Goal: Task Accomplishment & Management: Manage account settings

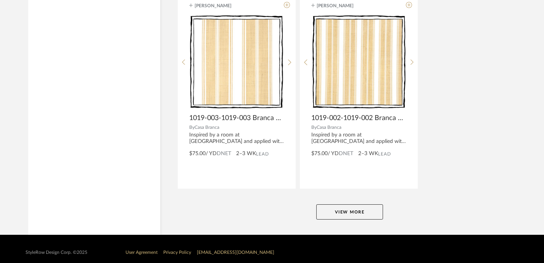
scroll to position [2921, 0]
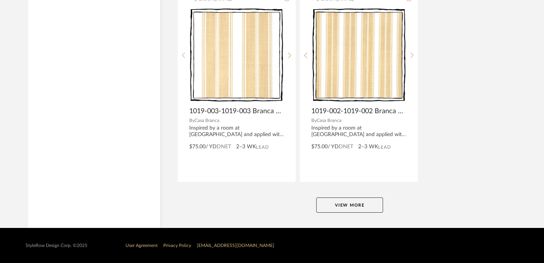
click at [371, 201] on button "View More" at bounding box center [349, 205] width 67 height 15
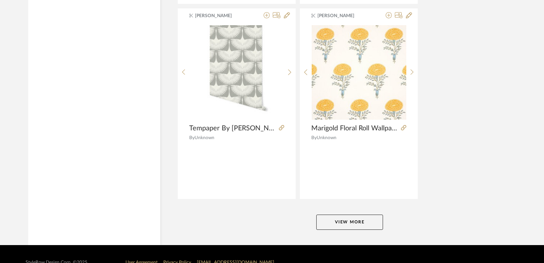
scroll to position [5848, 0]
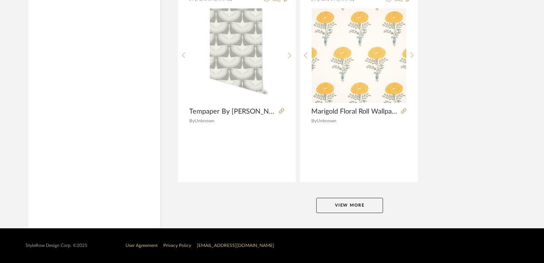
click at [360, 204] on button "View More" at bounding box center [349, 205] width 67 height 15
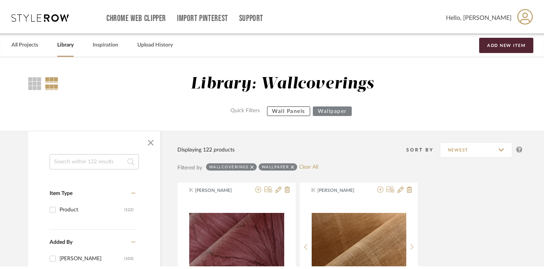
scroll to position [0, 0]
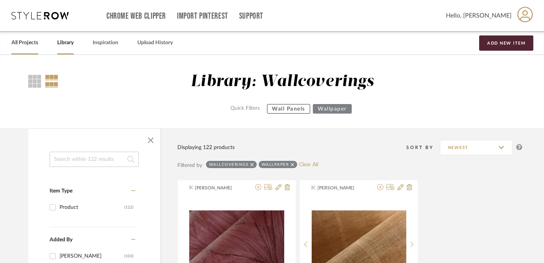
click at [29, 41] on link "All Projects" at bounding box center [24, 43] width 27 height 10
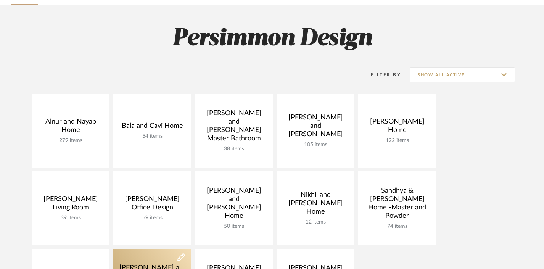
scroll to position [68, 0]
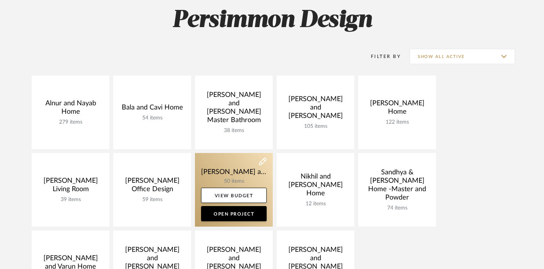
click at [221, 177] on link at bounding box center [234, 190] width 78 height 74
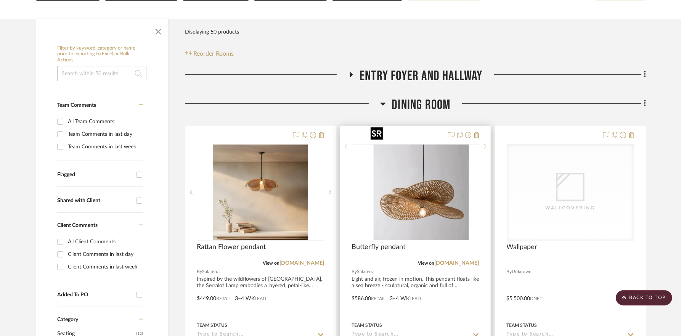
scroll to position [82, 0]
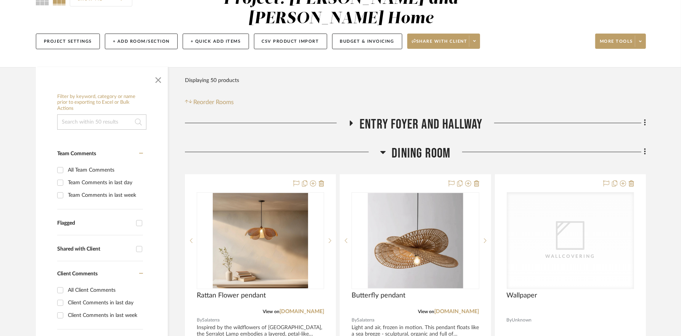
click at [385, 148] on icon at bounding box center [383, 152] width 6 height 9
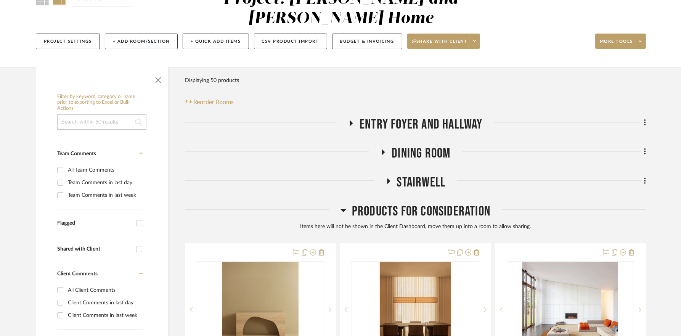
click at [345, 206] on icon at bounding box center [344, 210] width 6 height 9
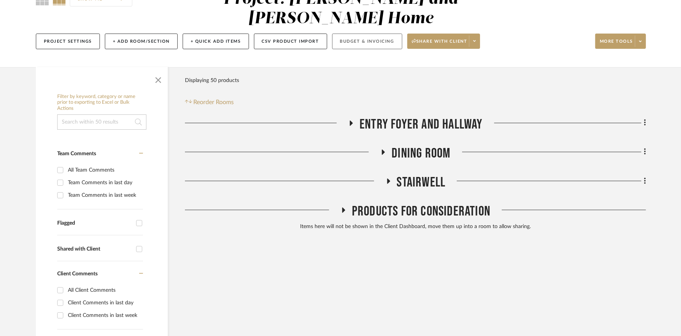
click at [357, 34] on button "Budget & Invoicing" at bounding box center [367, 42] width 70 height 16
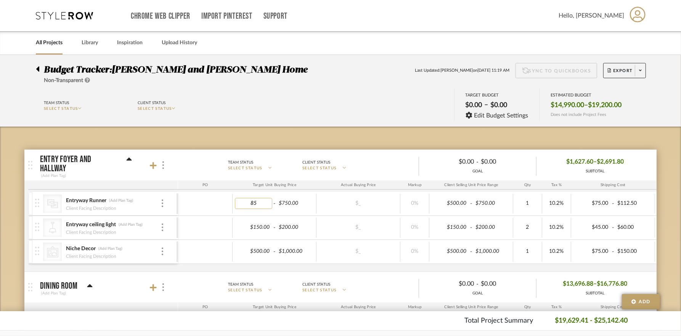
type input "850"
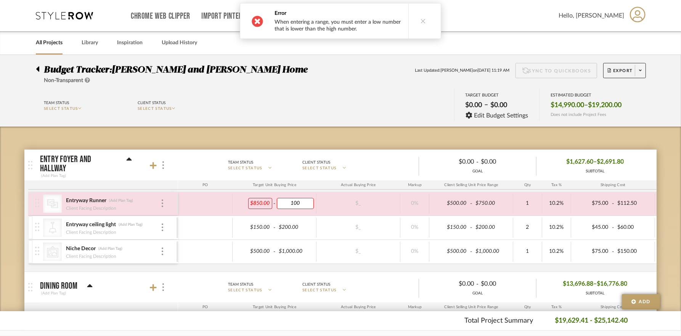
type input "1000"
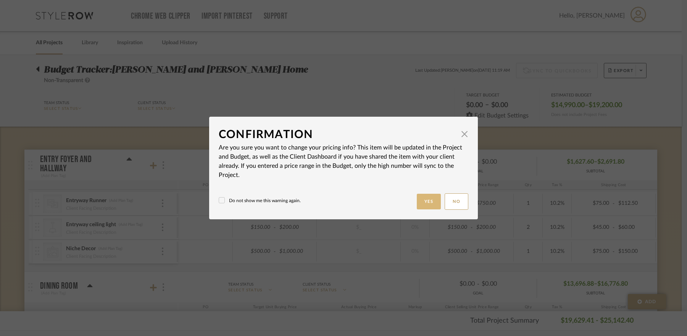
click at [429, 201] on button "Yes" at bounding box center [429, 202] width 24 height 16
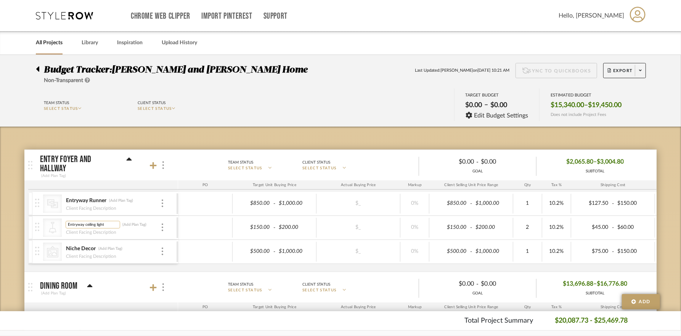
click at [90, 223] on input "Entryway ceiling light" at bounding box center [93, 225] width 55 height 8
type input "Entryway wall light"
click at [250, 122] on div "Team Status SELECT STATUS Client Status SELECT STATUS TARGET BUDGET $0.00 – $0.…" at bounding box center [340, 106] width 633 height 34
type input "750"
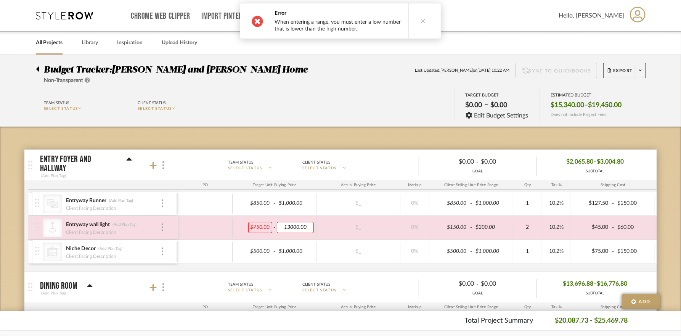
type input "1300.00"
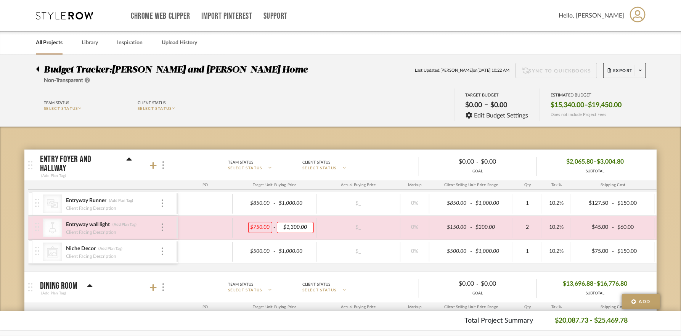
click at [353, 114] on body "Chrome Web Clipper Import Pinterest Support All Projects Library Inspiration Up…" at bounding box center [340, 168] width 681 height 336
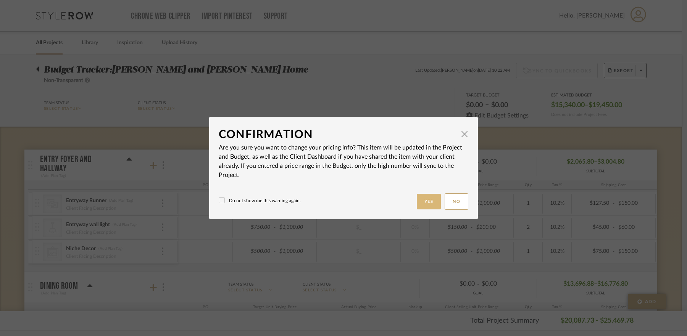
click at [422, 199] on button "Yes" at bounding box center [429, 202] width 24 height 16
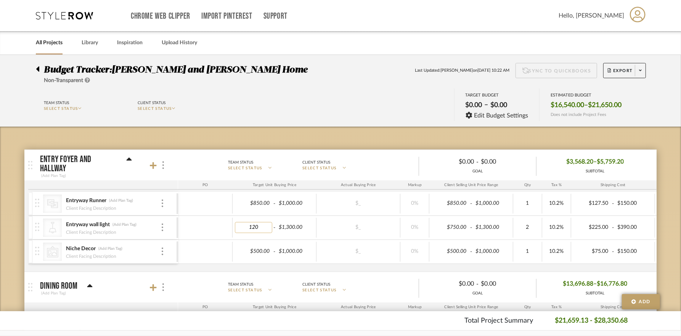
type input "1200"
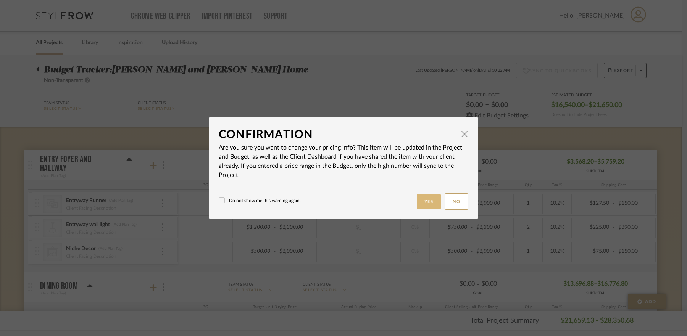
click at [431, 200] on button "Yes" at bounding box center [429, 202] width 24 height 16
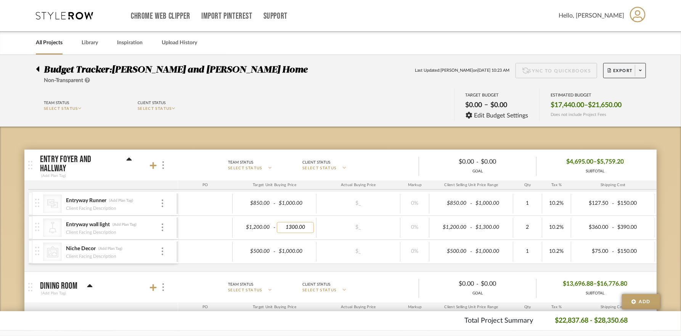
click at [292, 227] on input "1300.00" at bounding box center [295, 227] width 37 height 11
type input "1400.00"
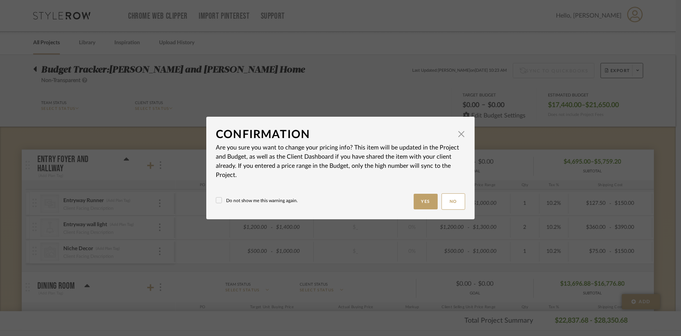
click at [326, 139] on body "Chrome Web Clipper Import Pinterest Support All Projects Library Inspiration Up…" at bounding box center [338, 168] width 676 height 336
click at [432, 198] on button "Yes" at bounding box center [429, 202] width 24 height 16
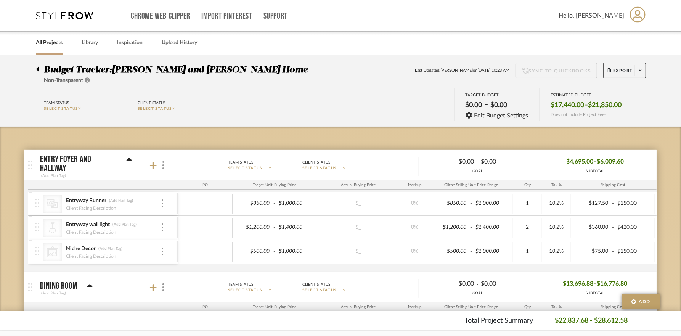
scroll to position [100, 0]
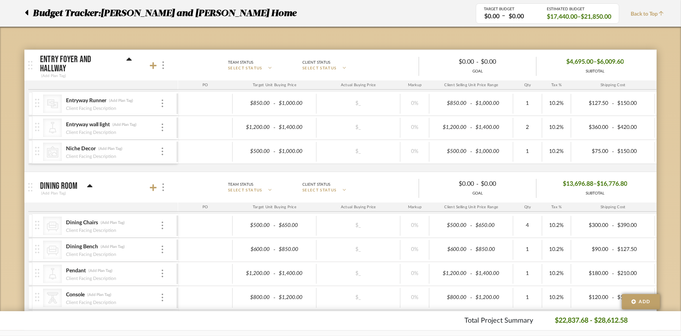
click at [89, 184] on icon at bounding box center [89, 185] width 5 height 3
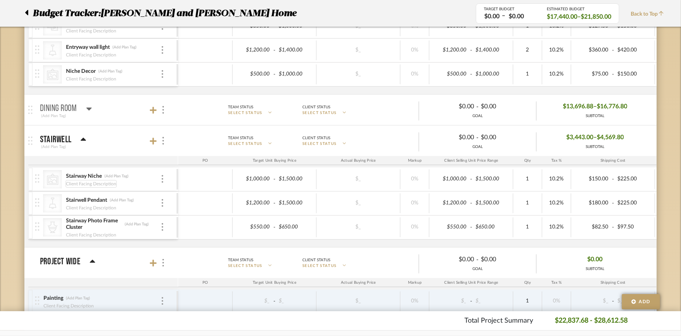
scroll to position [179, 0]
click at [155, 138] on icon at bounding box center [153, 140] width 7 height 7
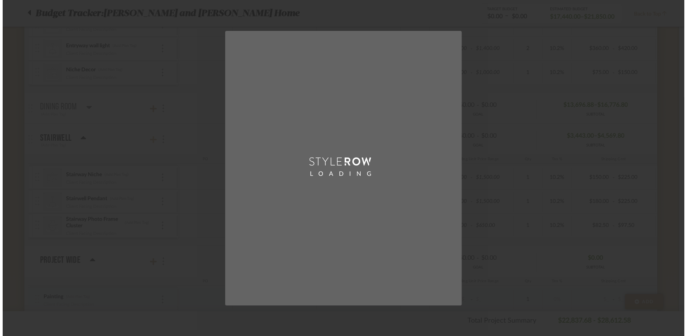
scroll to position [0, 0]
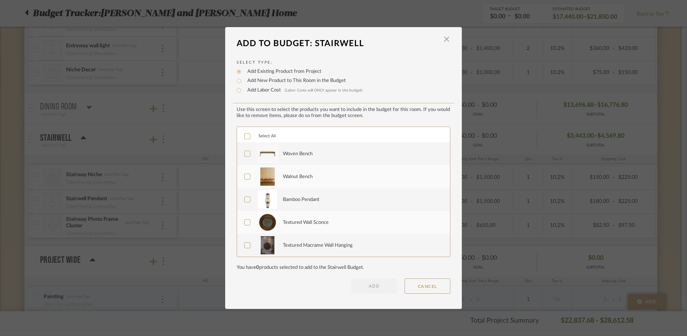
click at [289, 82] on label "Add New Product to This Room in the Budget" at bounding box center [294, 81] width 102 height 8
click at [243, 82] on input "Add New Product to This Room in the Budget" at bounding box center [238, 80] width 9 height 9
radio input "true"
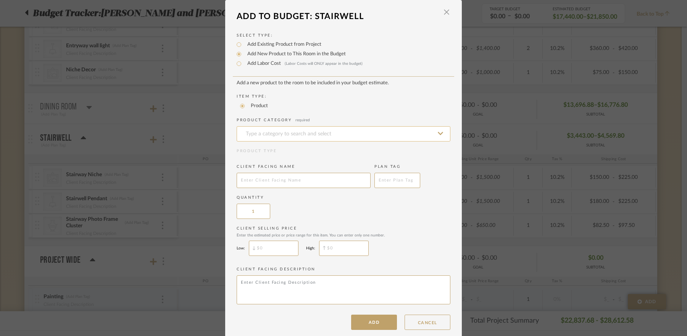
click at [272, 137] on input at bounding box center [344, 133] width 214 height 15
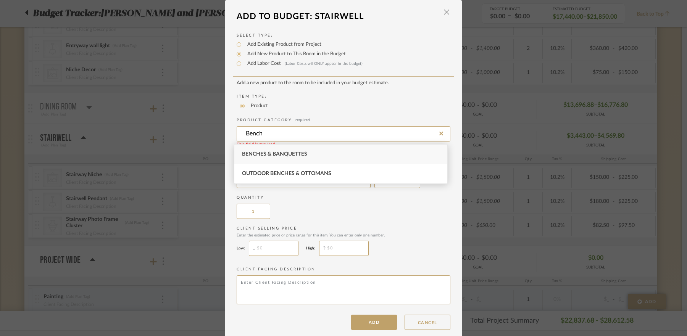
click at [308, 157] on div "Benches & Banquettes" at bounding box center [340, 154] width 213 height 19
type input "Benches & Banquettes"
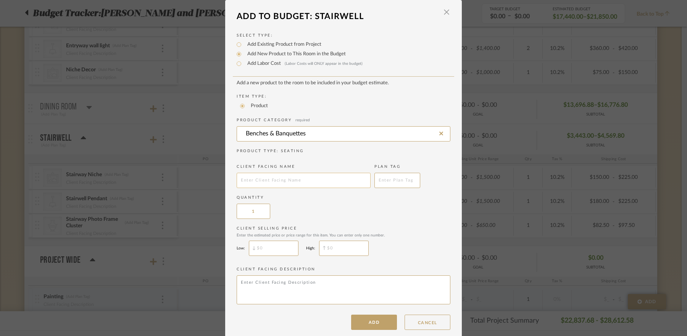
click at [277, 184] on input "text" at bounding box center [304, 180] width 134 height 15
type input "Bench"
click at [266, 246] on input "$" at bounding box center [274, 248] width 50 height 15
type input "$2,500"
click at [358, 251] on input "$" at bounding box center [344, 248] width 50 height 15
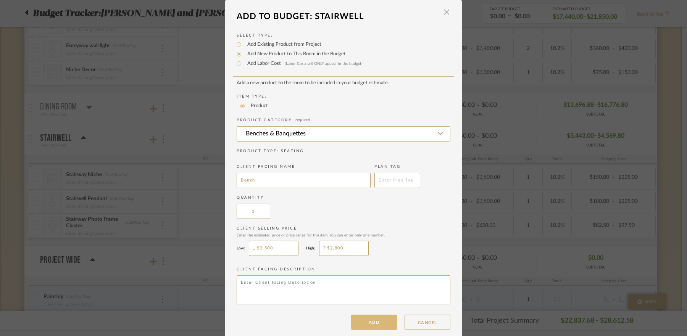
type input "$2,800"
click at [369, 320] on button "ADD" at bounding box center [374, 322] width 46 height 15
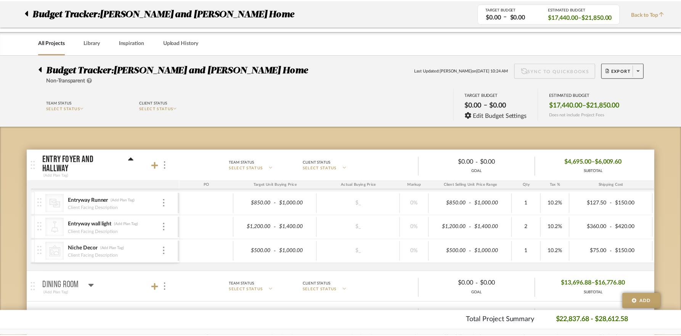
scroll to position [179, 0]
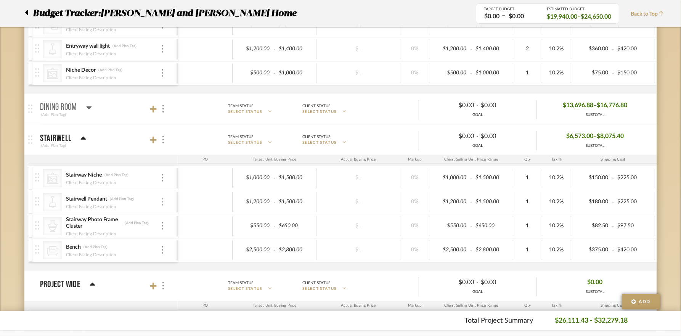
click at [163, 199] on img at bounding box center [163, 202] width 2 height 8
click at [191, 257] on span "Remove Item" at bounding box center [199, 257] width 47 height 6
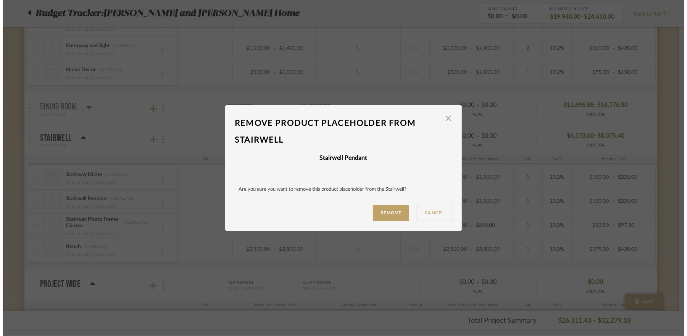
scroll to position [0, 0]
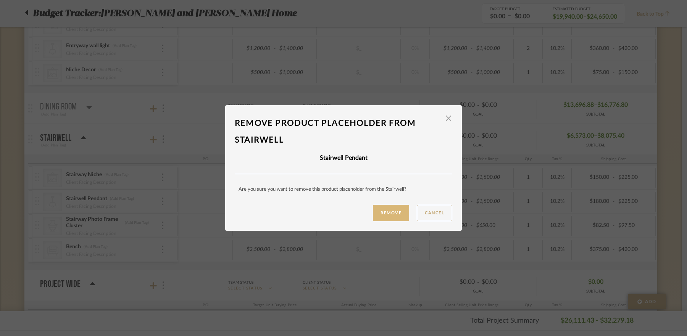
click at [384, 209] on button "Remove" at bounding box center [391, 213] width 36 height 16
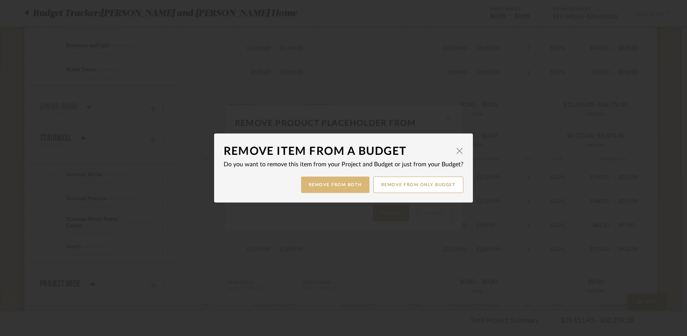
click at [354, 185] on button "Remove from Both" at bounding box center [335, 185] width 68 height 16
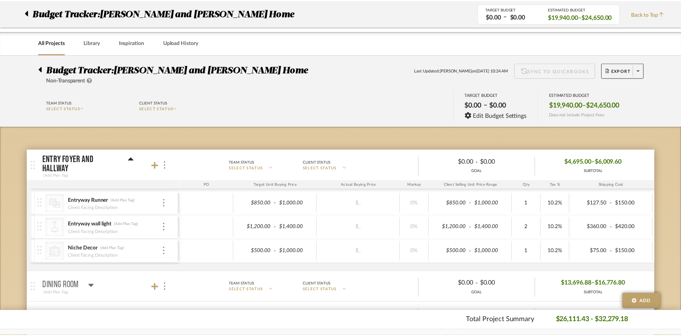
scroll to position [179, 0]
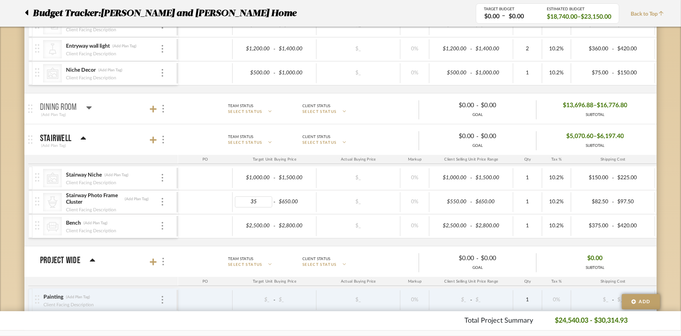
type input "350"
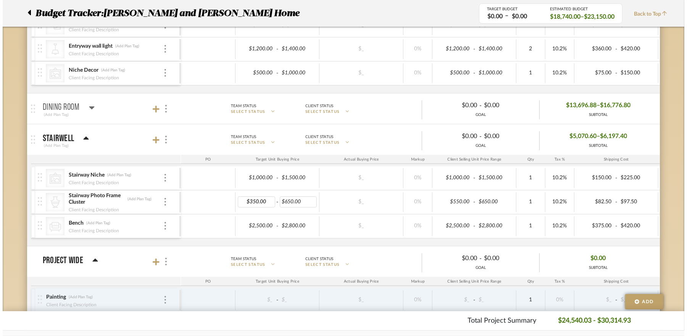
scroll to position [0, 0]
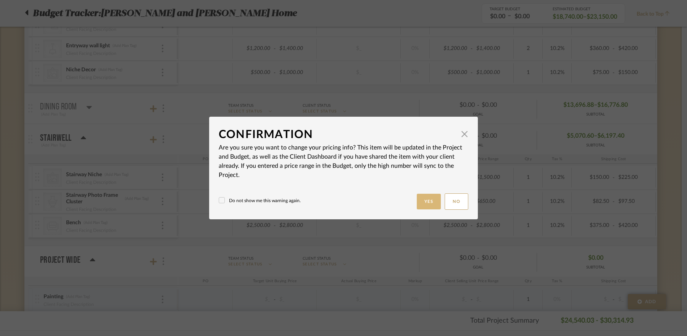
click at [424, 196] on button "Yes" at bounding box center [429, 202] width 24 height 16
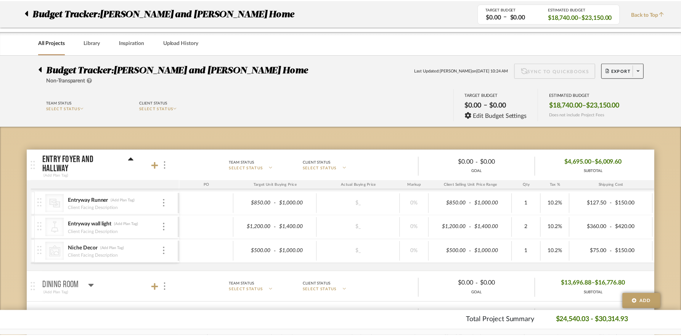
scroll to position [179, 0]
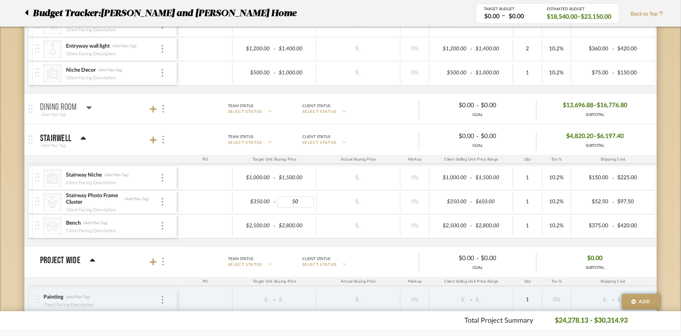
type input "500"
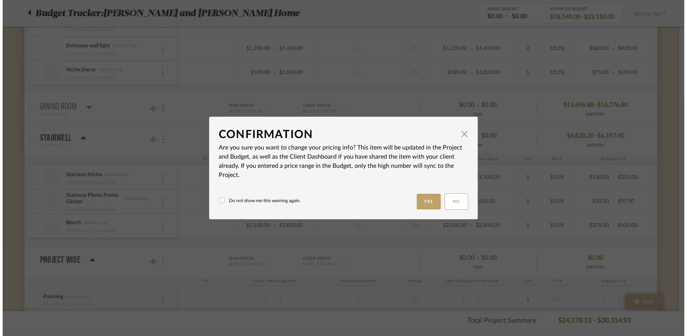
scroll to position [0, 0]
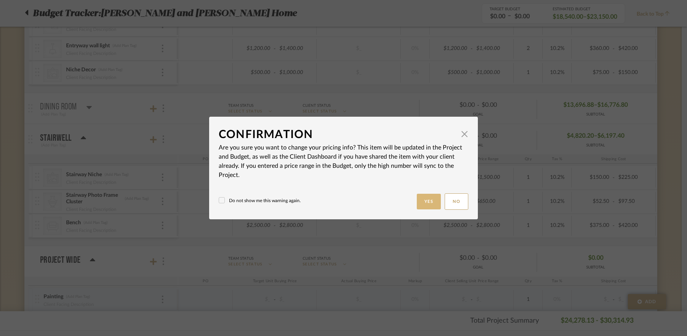
click at [419, 201] on button "Yes" at bounding box center [429, 202] width 24 height 16
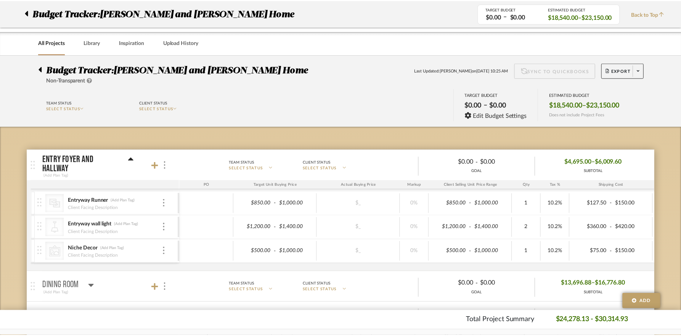
scroll to position [179, 0]
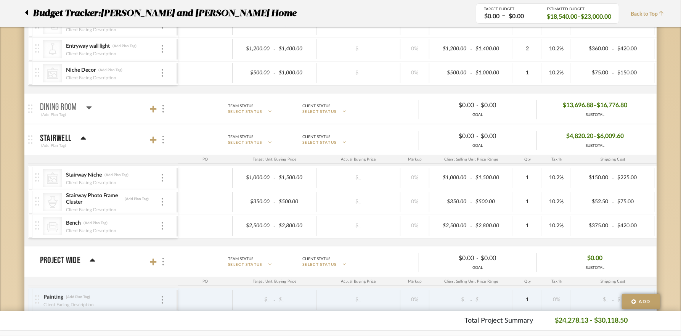
click at [85, 135] on icon at bounding box center [84, 138] width 6 height 9
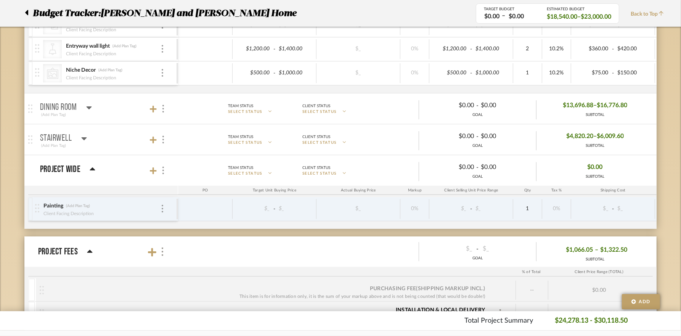
click at [90, 108] on icon at bounding box center [89, 107] width 6 height 9
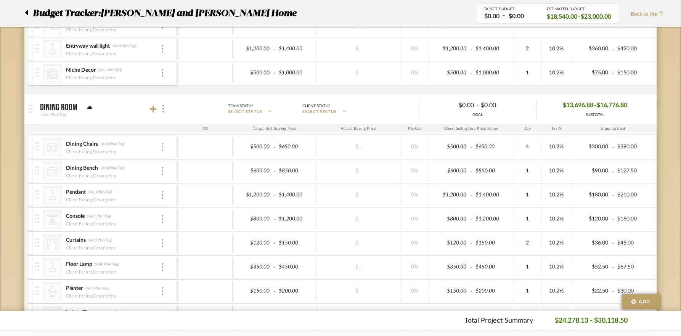
click at [164, 143] on div at bounding box center [163, 147] width 4 height 8
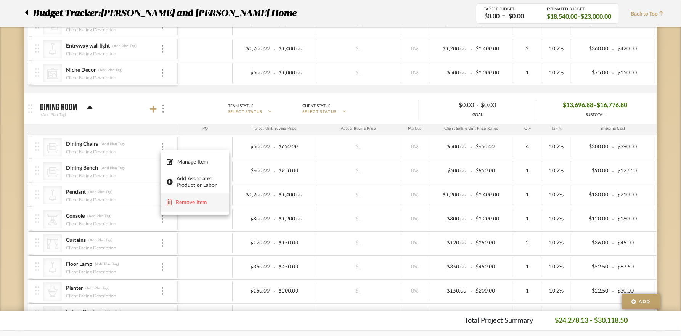
click at [195, 198] on button "Remove Item" at bounding box center [195, 202] width 69 height 18
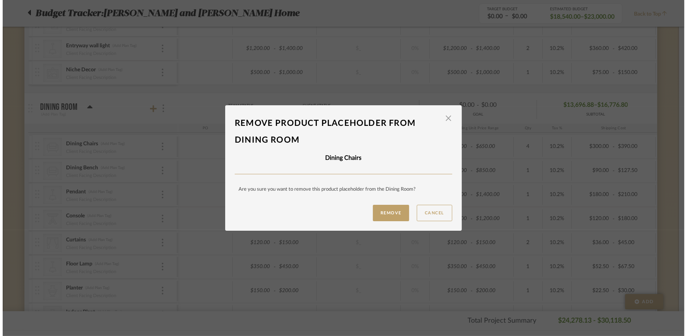
scroll to position [0, 0]
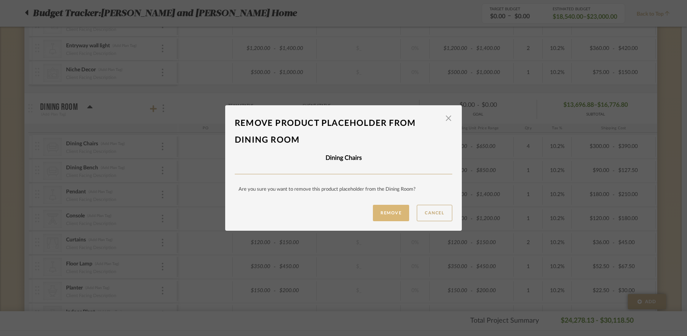
click at [387, 216] on button "Remove" at bounding box center [391, 213] width 36 height 16
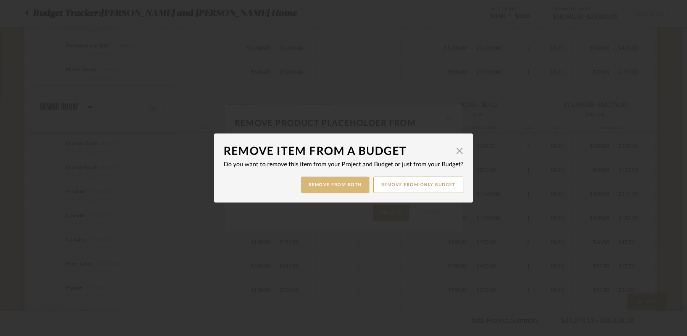
click at [342, 186] on button "Remove from Both" at bounding box center [335, 185] width 68 height 16
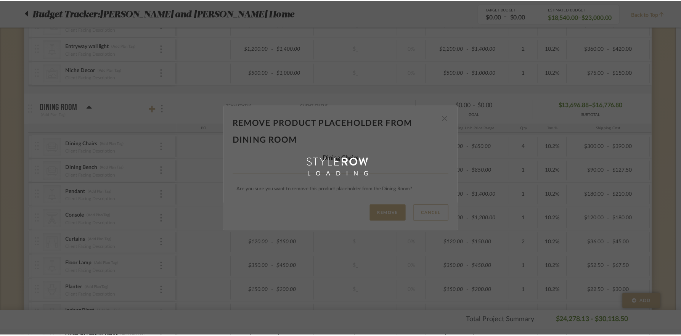
scroll to position [179, 0]
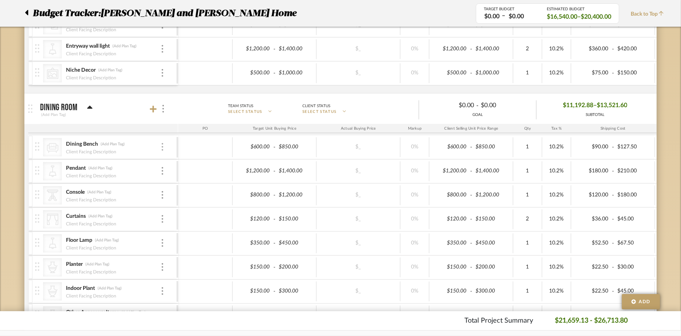
click at [163, 146] on img at bounding box center [163, 147] width 2 height 8
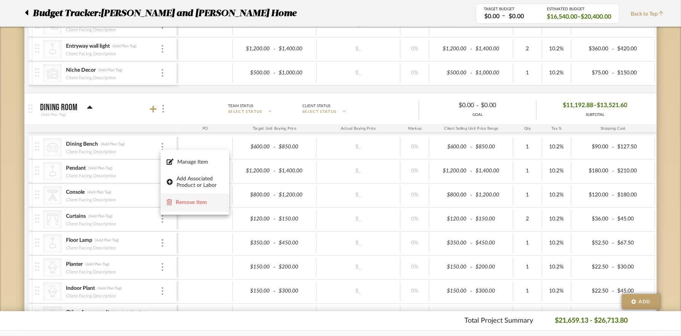
click at [188, 197] on button "Remove Item" at bounding box center [195, 202] width 69 height 18
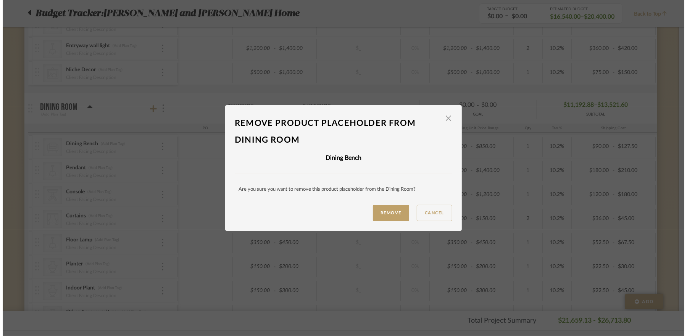
scroll to position [0, 0]
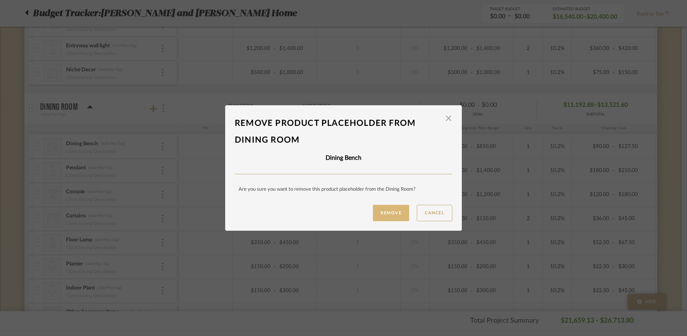
click at [381, 216] on button "Remove" at bounding box center [391, 213] width 36 height 16
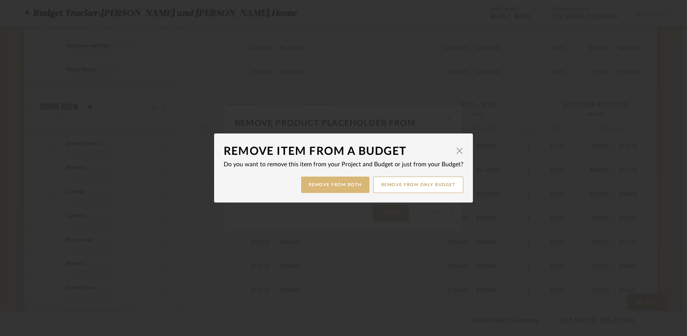
click at [338, 184] on button "Remove from Both" at bounding box center [335, 185] width 68 height 16
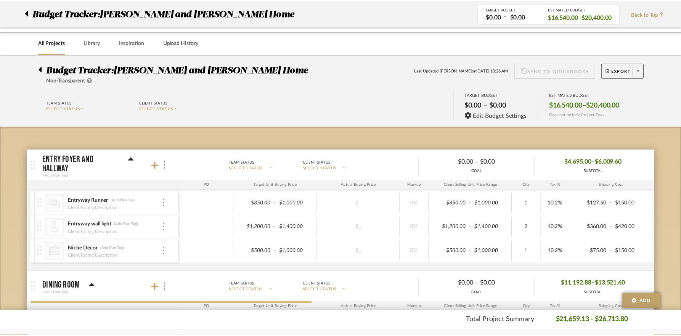
scroll to position [179, 0]
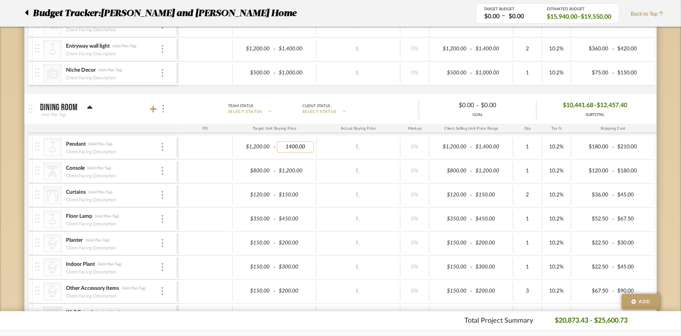
click at [292, 146] on input "1400.00" at bounding box center [295, 147] width 37 height 11
type input "1500.00"
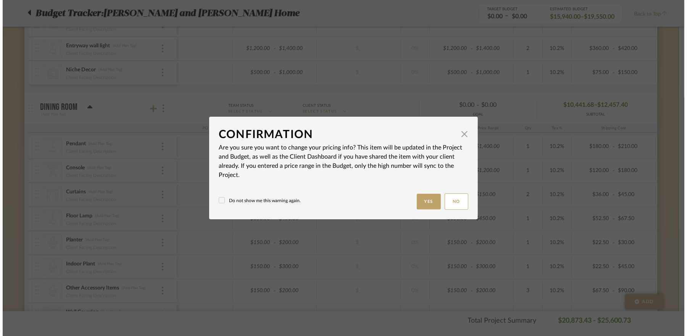
scroll to position [0, 0]
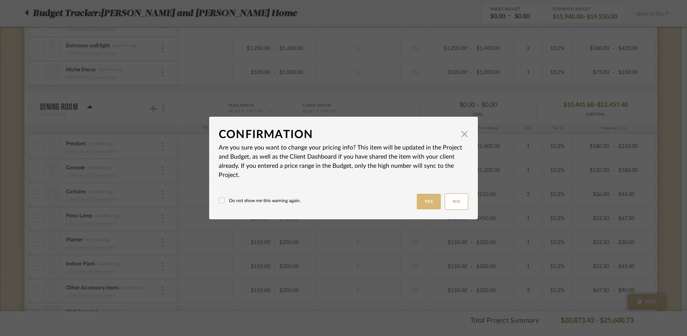
click at [427, 204] on button "Yes" at bounding box center [429, 202] width 24 height 16
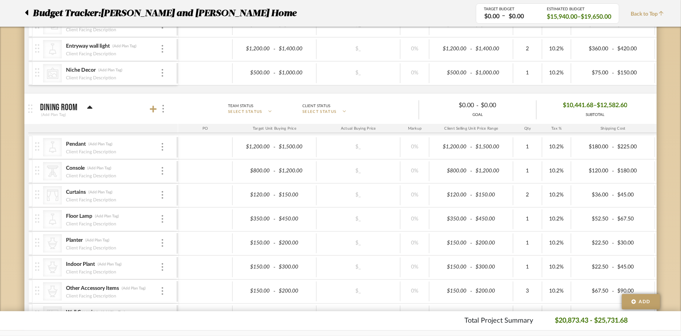
scroll to position [243, 0]
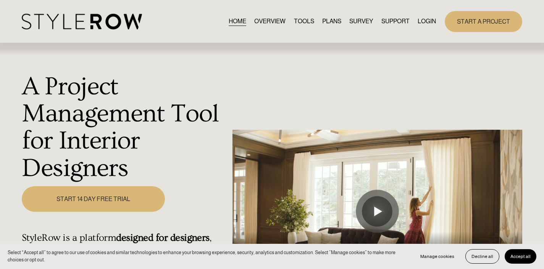
click at [421, 22] on link "LOGIN" at bounding box center [426, 21] width 18 height 10
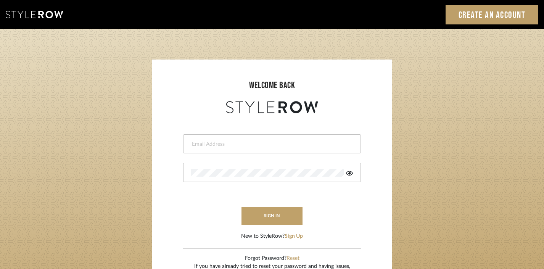
type input "divya.aok@gmail.com"
click at [254, 226] on form "divya.aok@gmail.com sign in New to StyleRow? Sign Up" at bounding box center [271, 177] width 225 height 125
click at [256, 213] on button "sign in" at bounding box center [272, 216] width 61 height 18
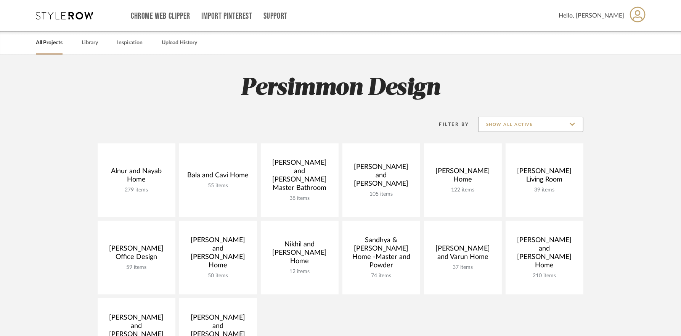
click at [502, 124] on input "Show All Active" at bounding box center [530, 124] width 105 height 15
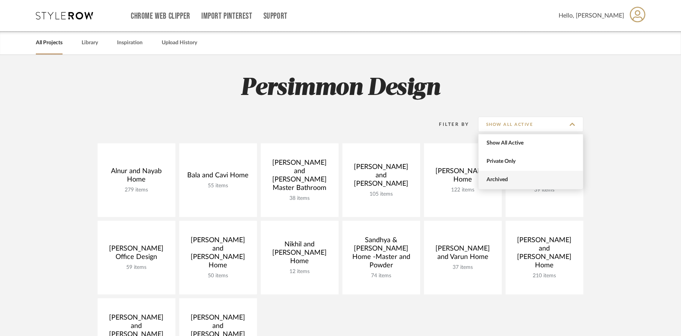
click at [509, 182] on span "Archived" at bounding box center [532, 180] width 90 height 6
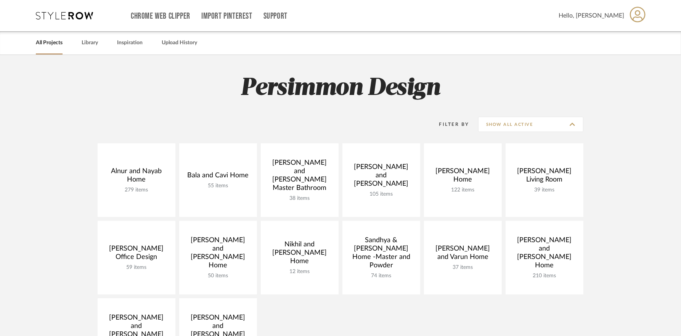
type input "Archived"
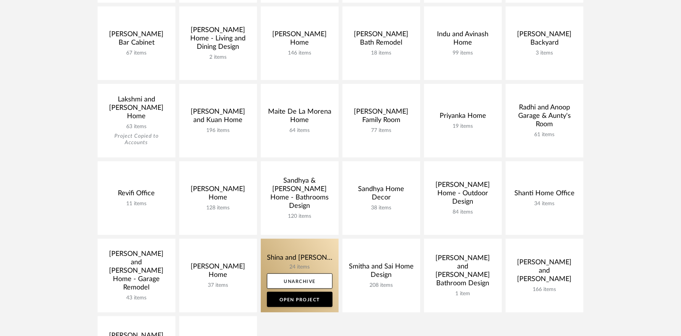
scroll to position [216, 0]
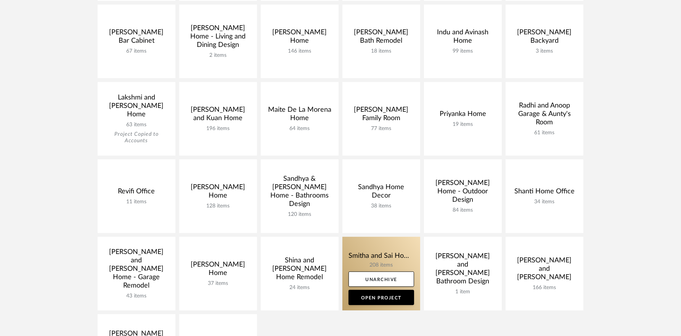
click at [370, 259] on link at bounding box center [382, 274] width 78 height 74
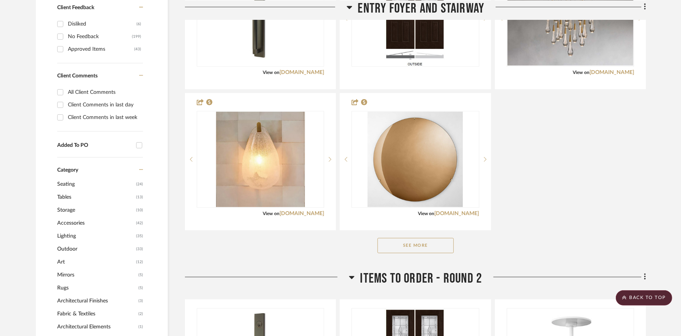
scroll to position [418, 0]
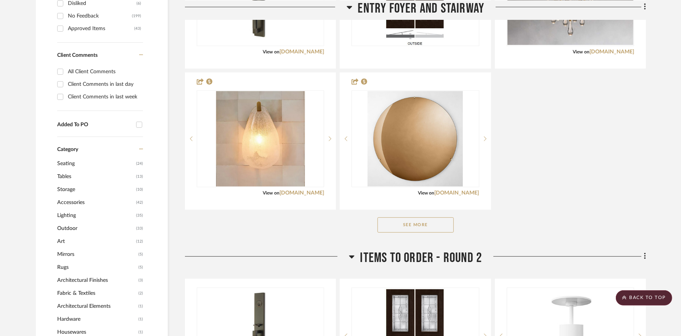
click at [406, 221] on button "See More" at bounding box center [416, 224] width 76 height 15
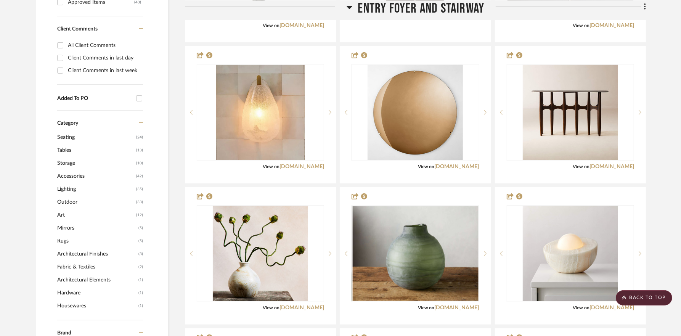
scroll to position [0, 0]
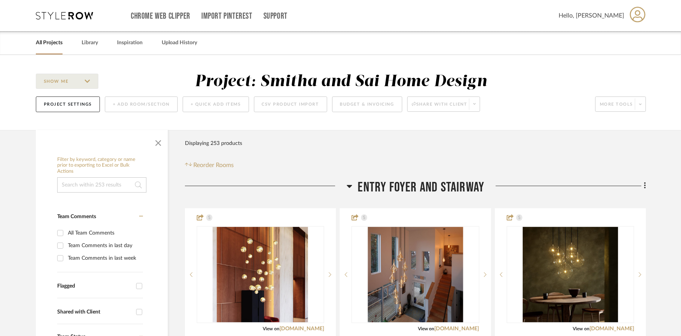
click at [93, 190] on input at bounding box center [101, 184] width 89 height 15
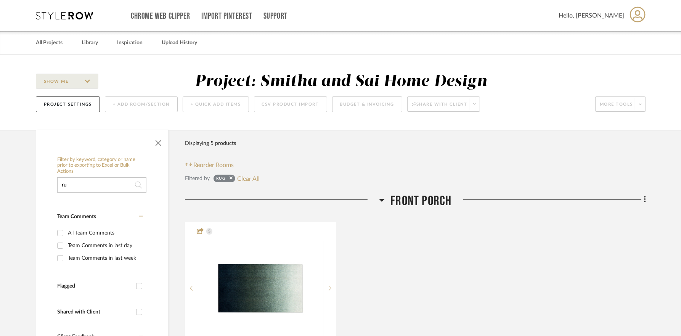
type input "r"
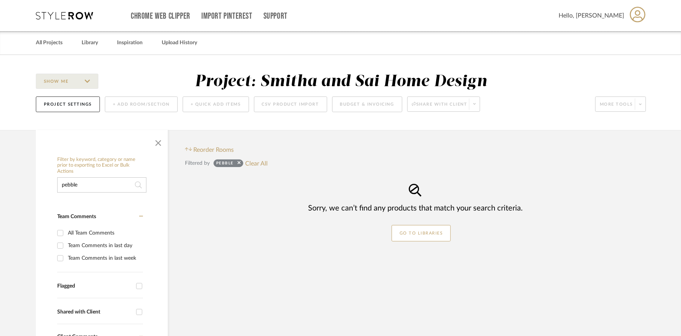
type input "pebble"
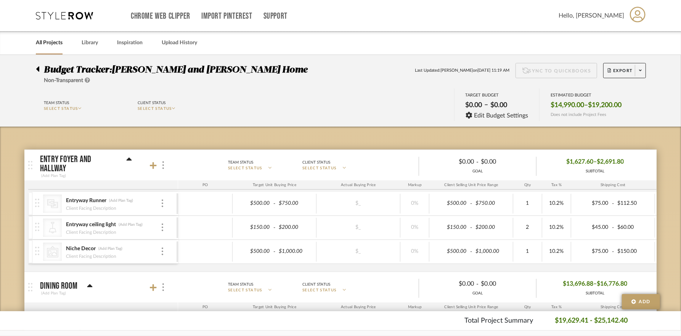
click at [40, 69] on div at bounding box center [40, 67] width 8 height 9
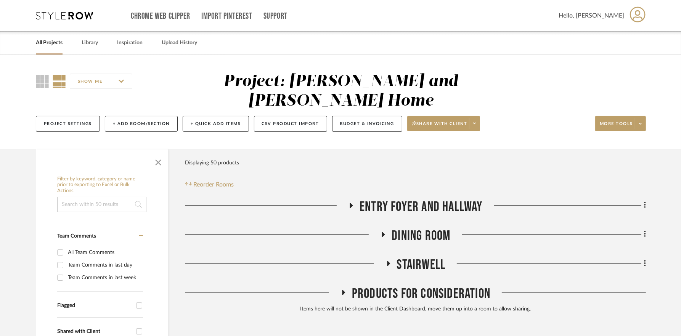
click at [353, 203] on icon at bounding box center [351, 206] width 9 height 6
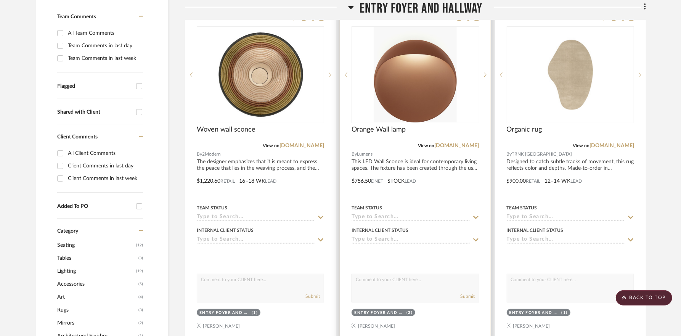
scroll to position [220, 0]
click at [398, 176] on div at bounding box center [415, 175] width 150 height 334
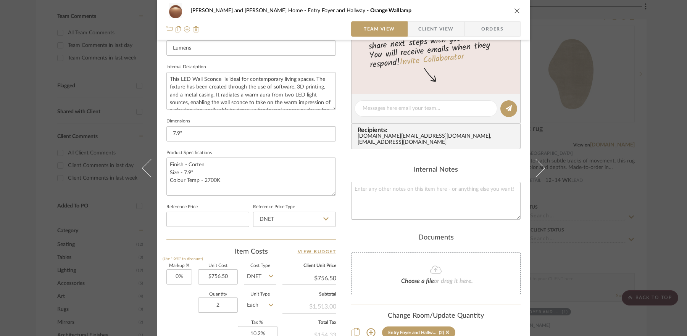
scroll to position [372, 0]
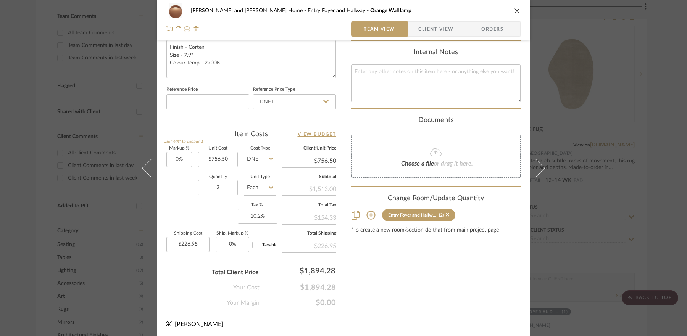
click at [648, 106] on div "[PERSON_NAME] and [PERSON_NAME] Home Entry Foyer and Hallway Orange Wall lamp T…" at bounding box center [343, 168] width 687 height 336
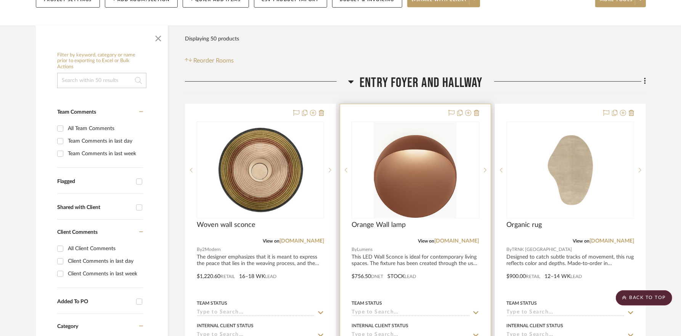
scroll to position [89, 0]
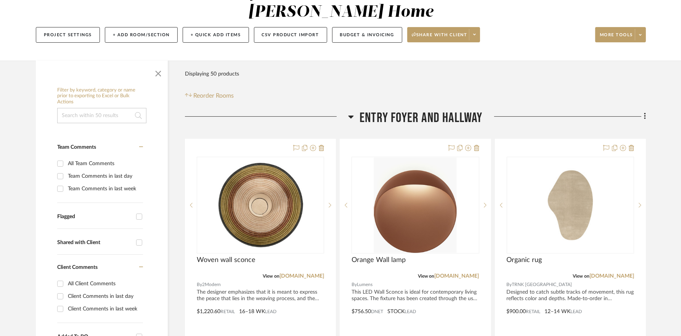
click at [353, 110] on h3 "Entry Foyer and Hallway" at bounding box center [415, 118] width 135 height 16
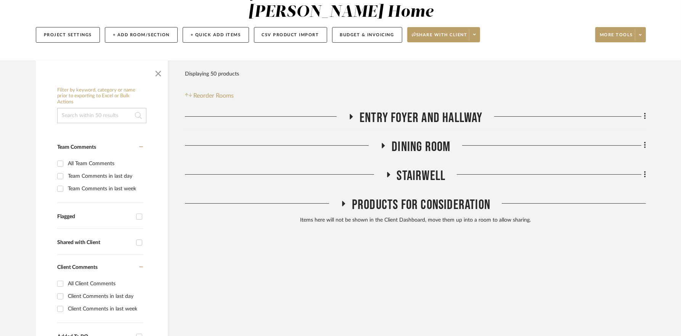
click at [383, 143] on icon at bounding box center [383, 145] width 3 height 5
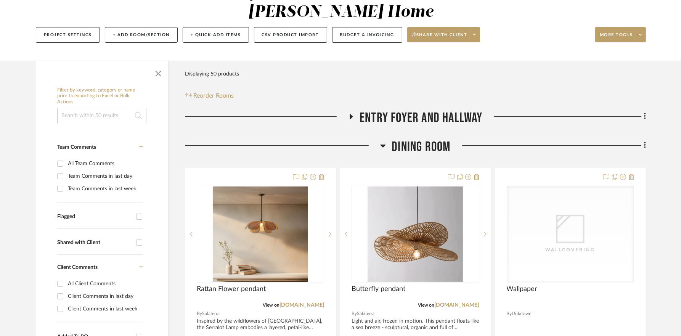
click at [383, 145] on icon at bounding box center [383, 146] width 5 height 3
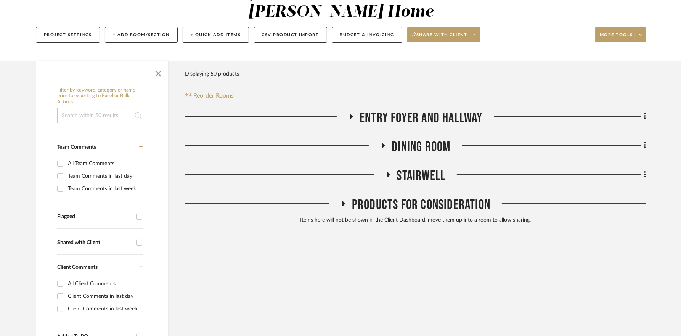
click at [389, 172] on icon at bounding box center [388, 175] width 9 height 6
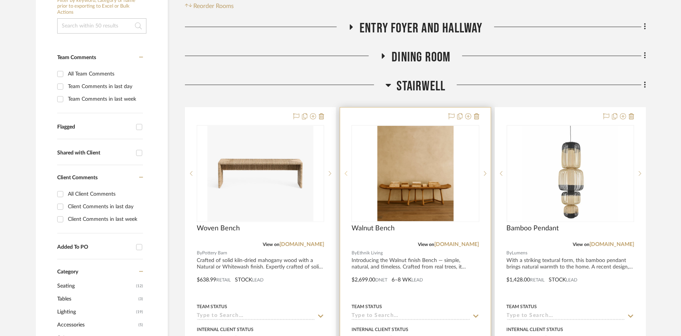
scroll to position [195, 0]
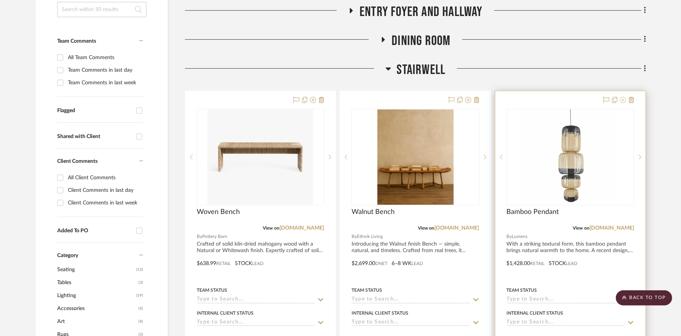
click at [625, 97] on icon at bounding box center [623, 100] width 6 height 6
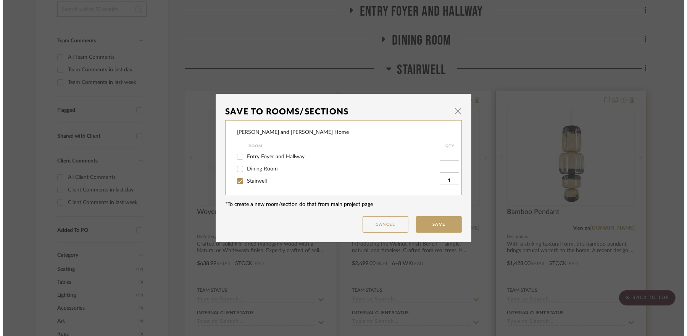
scroll to position [0, 0]
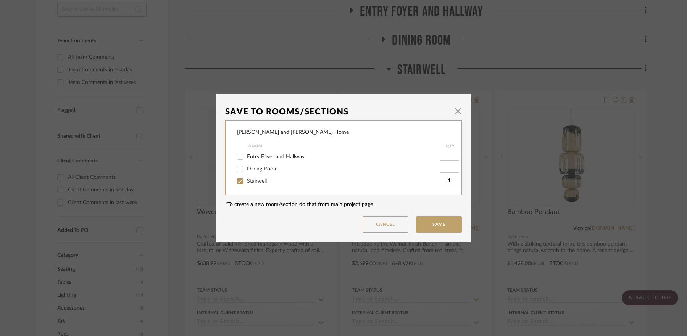
click at [254, 182] on span "Stairwell" at bounding box center [257, 181] width 20 height 5
click at [246, 182] on input "Stairwell" at bounding box center [240, 181] width 12 height 12
checkbox input "false"
click at [438, 222] on button "Save" at bounding box center [439, 224] width 46 height 16
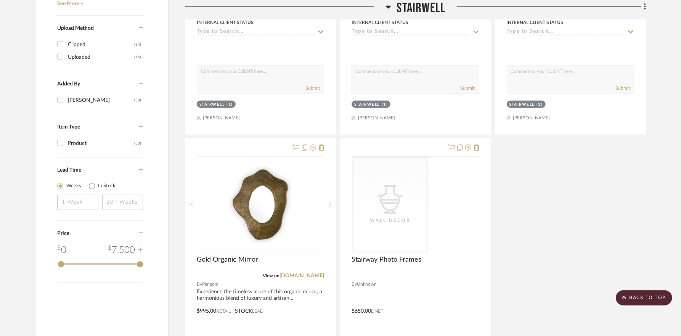
scroll to position [815, 0]
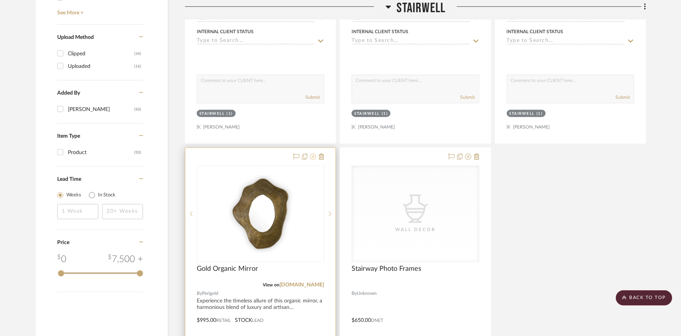
click at [315, 154] on icon at bounding box center [313, 157] width 6 height 6
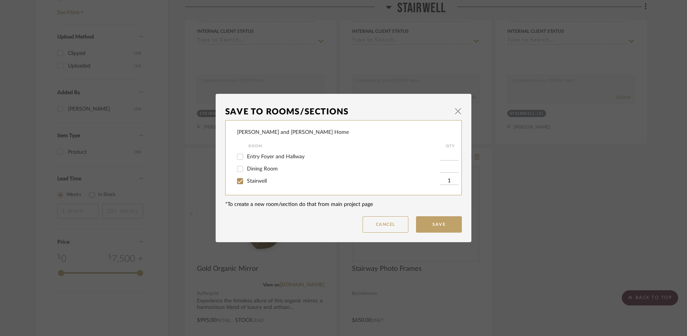
click at [249, 181] on span "Stairwell" at bounding box center [257, 181] width 20 height 5
click at [246, 181] on input "Stairwell" at bounding box center [240, 181] width 12 height 12
checkbox input "false"
click at [456, 224] on button "Save" at bounding box center [439, 224] width 46 height 16
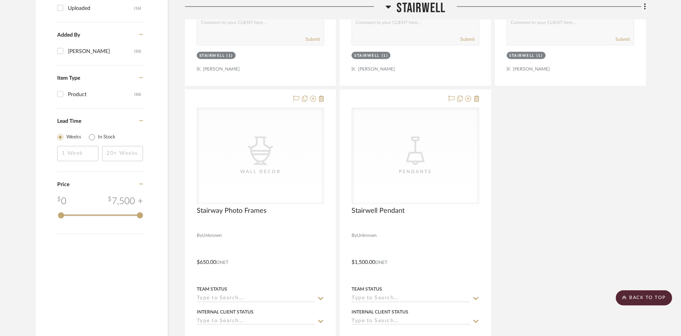
scroll to position [858, 0]
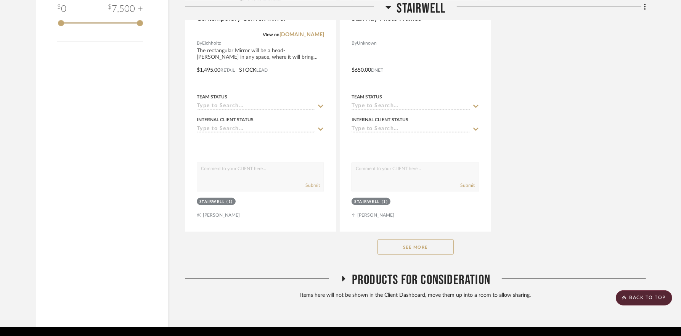
click at [415, 240] on button "See More" at bounding box center [416, 247] width 76 height 15
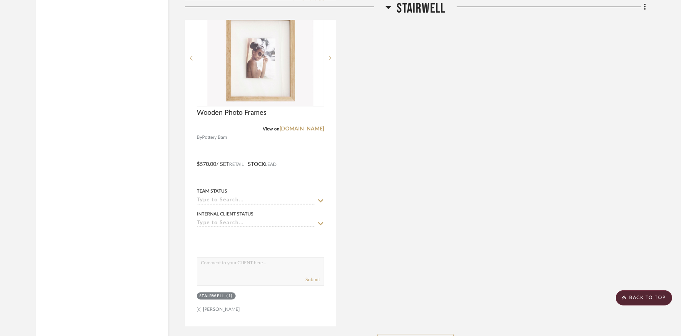
scroll to position [1323, 0]
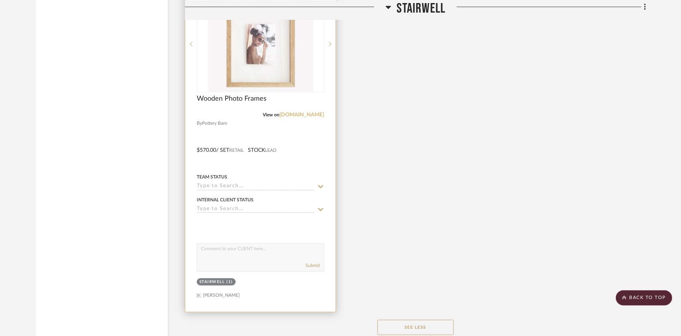
click at [300, 113] on link "[DOMAIN_NAME]" at bounding box center [302, 115] width 45 height 5
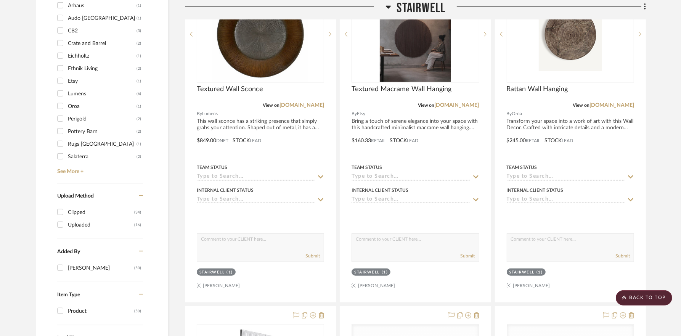
scroll to position [586, 0]
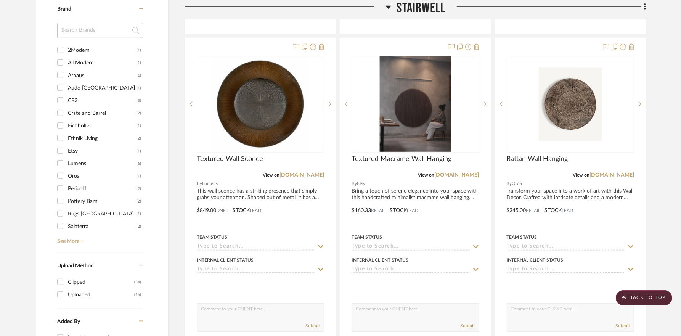
click at [391, 6] on h3 "Stairwell" at bounding box center [416, 8] width 60 height 16
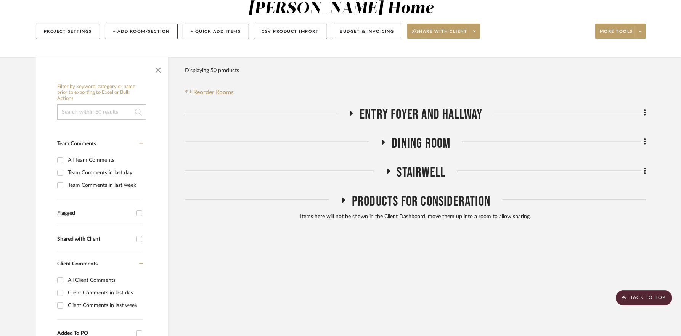
scroll to position [0, 0]
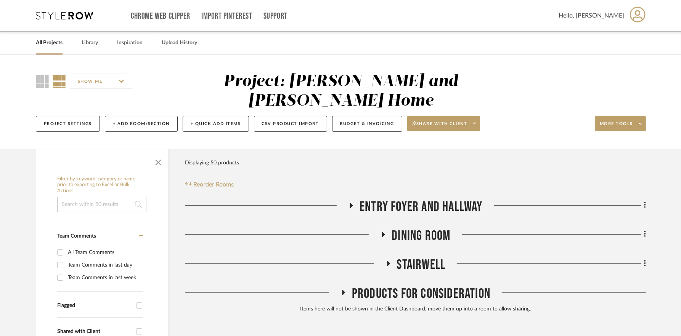
click at [355, 199] on h3 "Entry Foyer and Hallway" at bounding box center [415, 207] width 135 height 16
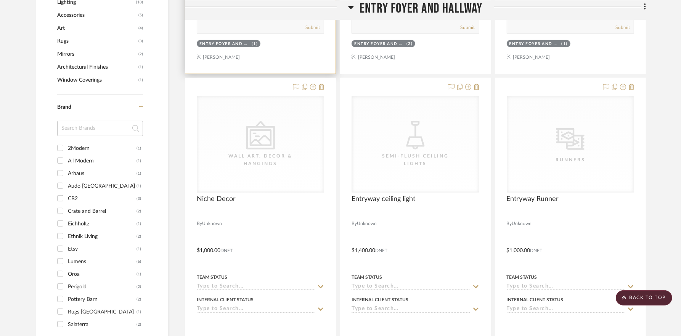
scroll to position [489, 0]
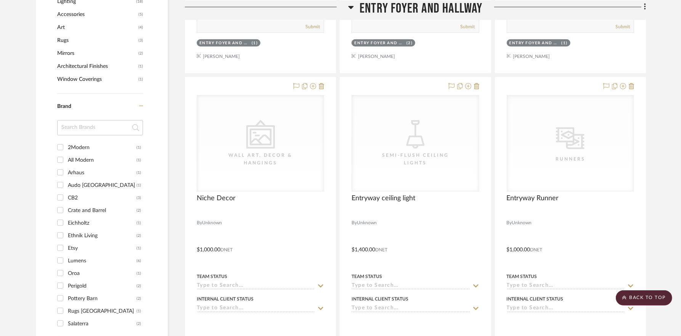
click at [353, 6] on icon at bounding box center [351, 7] width 5 height 3
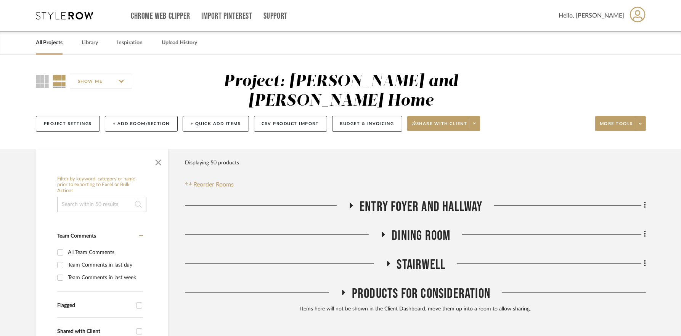
scroll to position [35, 0]
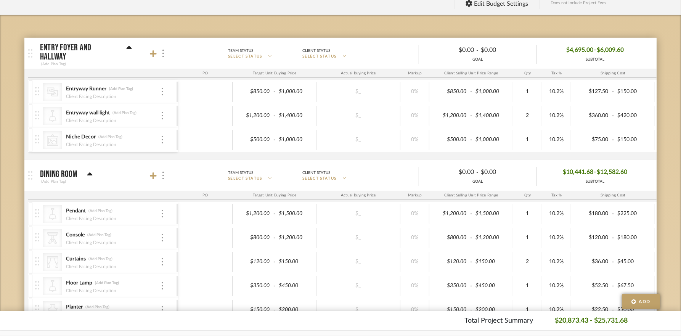
scroll to position [126, 0]
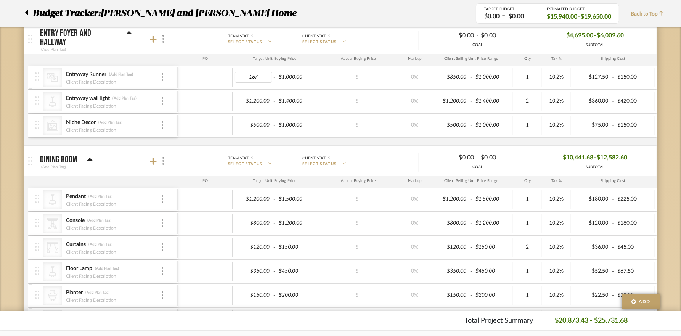
type input "1670"
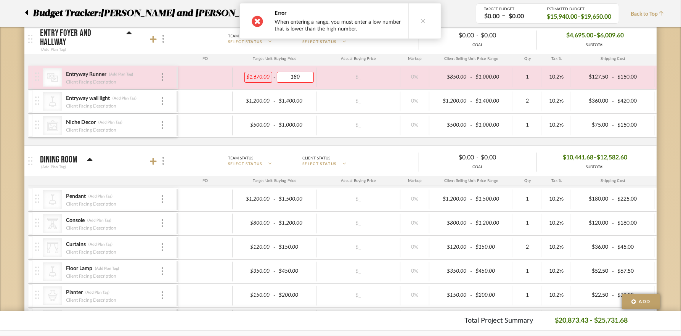
type input "1800"
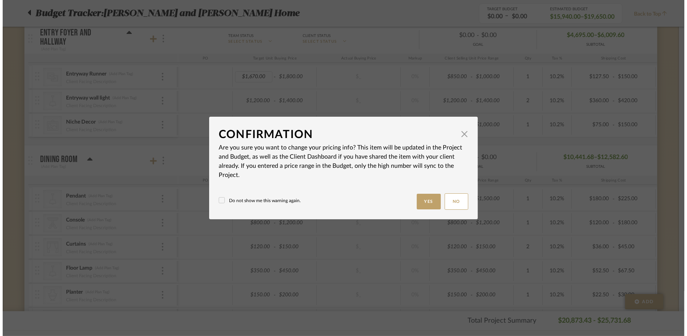
scroll to position [0, 0]
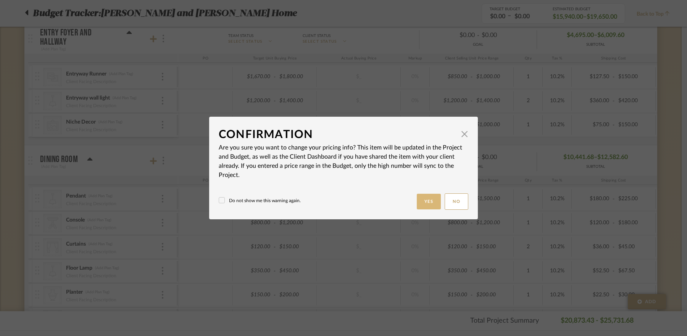
click at [385, 202] on button "Yes" at bounding box center [429, 202] width 24 height 16
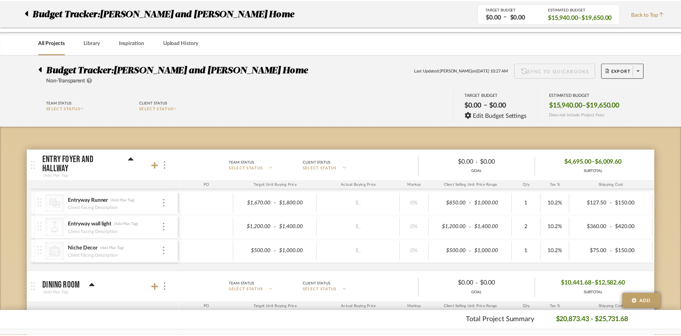
scroll to position [126, 0]
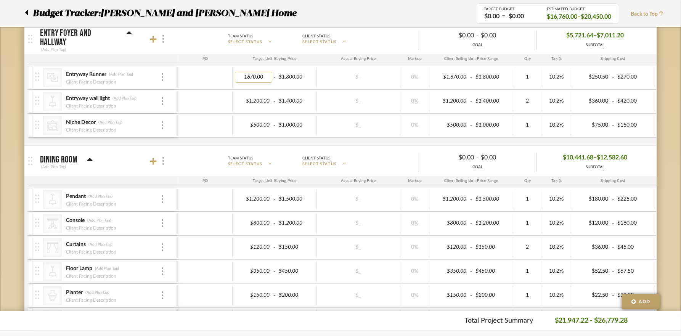
click at [253, 75] on input "1670.00" at bounding box center [253, 77] width 37 height 11
type input "1650.00"
click at [385, 87] on body "Chrome Web Clipper Import Pinterest Support All Projects Library Inspiration Up…" at bounding box center [340, 42] width 681 height 336
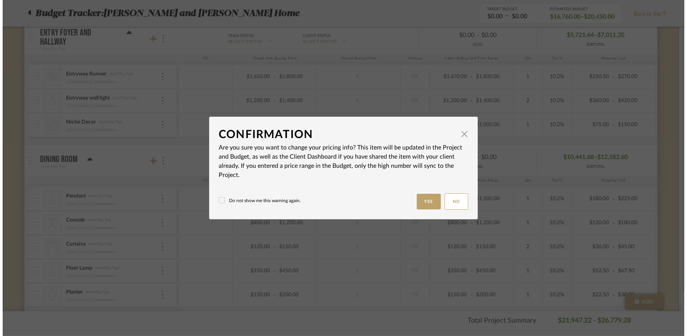
scroll to position [0, 0]
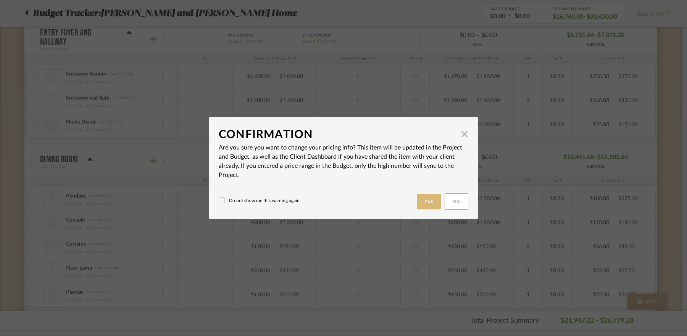
click at [385, 195] on button "Yes" at bounding box center [429, 202] width 24 height 16
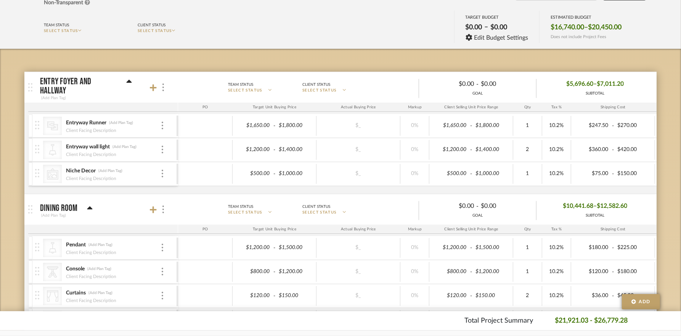
scroll to position [81, 0]
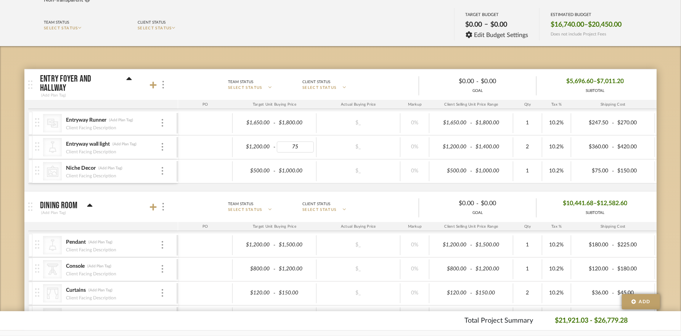
type input "750"
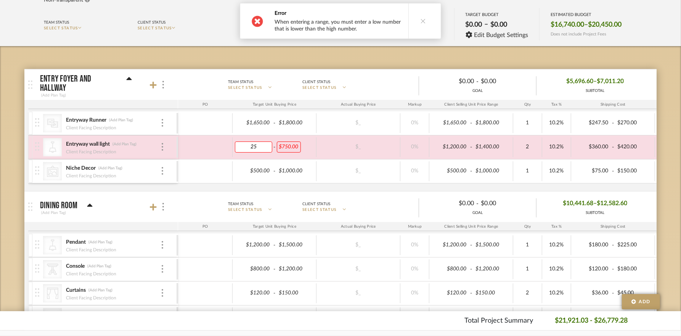
type input "250"
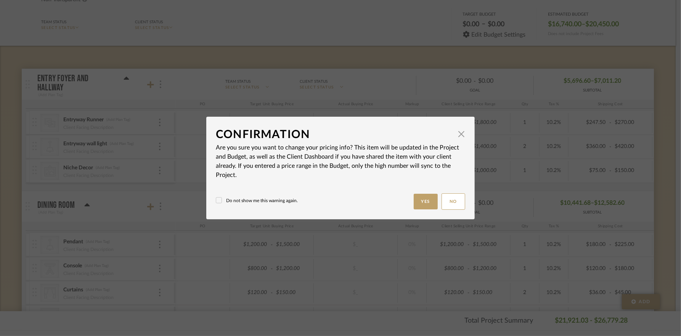
click at [385, 53] on body "Chrome Web Clipper Import Pinterest Support All Projects Library Inspiration Up…" at bounding box center [338, 87] width 676 height 336
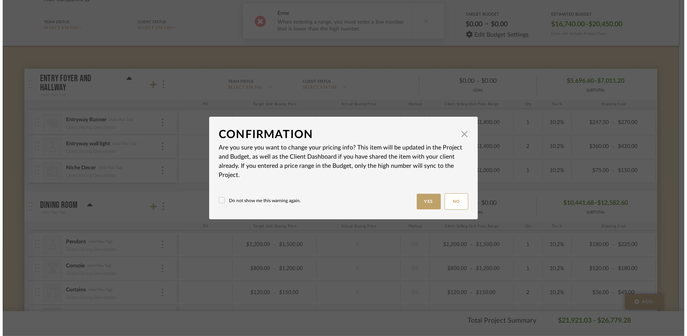
scroll to position [0, 0]
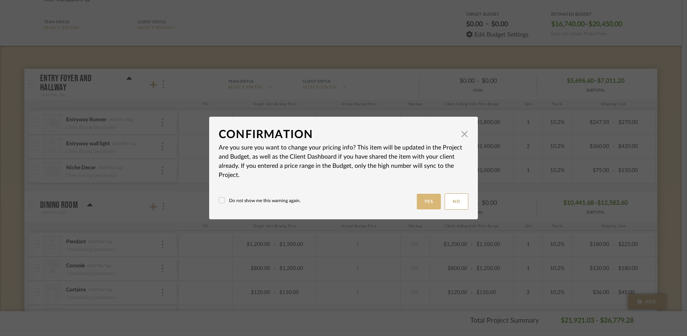
click at [385, 201] on button "Yes" at bounding box center [429, 202] width 24 height 16
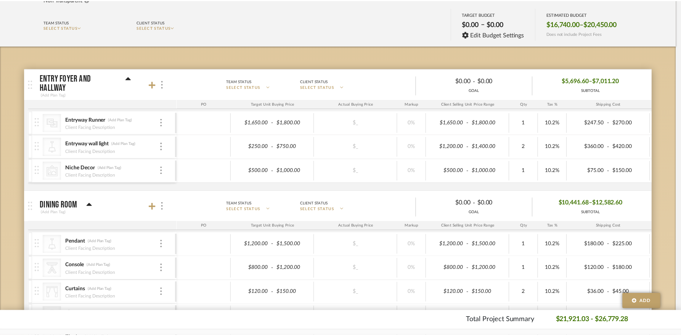
scroll to position [81, 0]
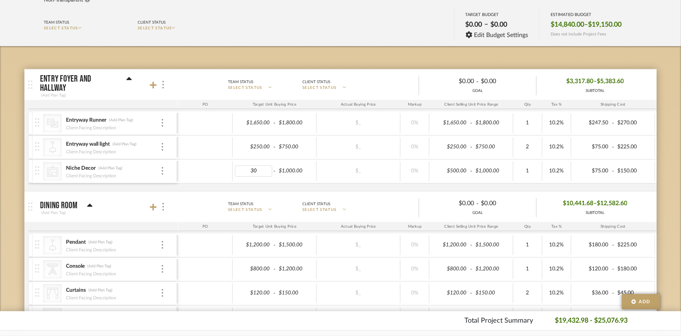
type input "300"
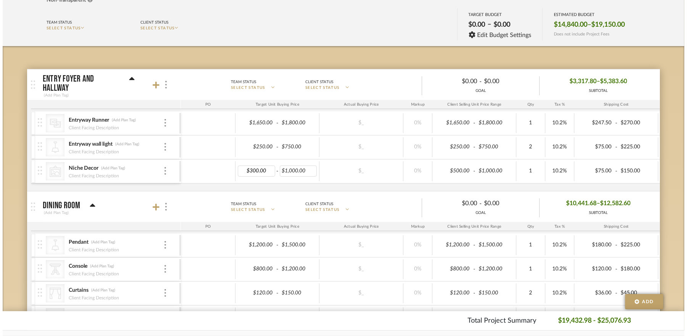
scroll to position [0, 0]
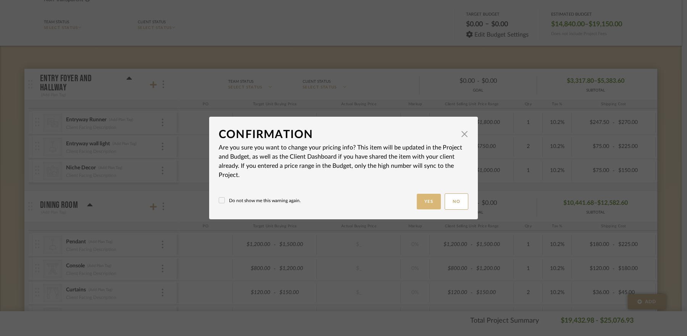
click at [385, 195] on button "Yes" at bounding box center [429, 202] width 24 height 16
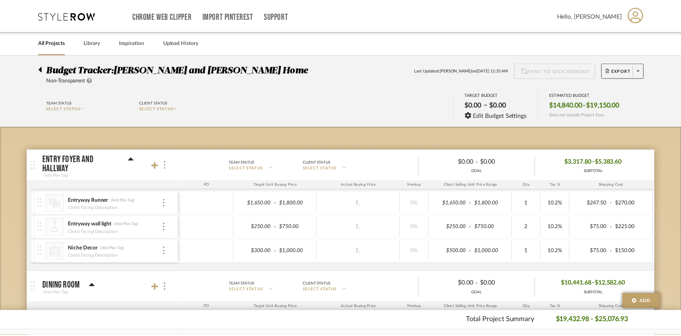
scroll to position [81, 0]
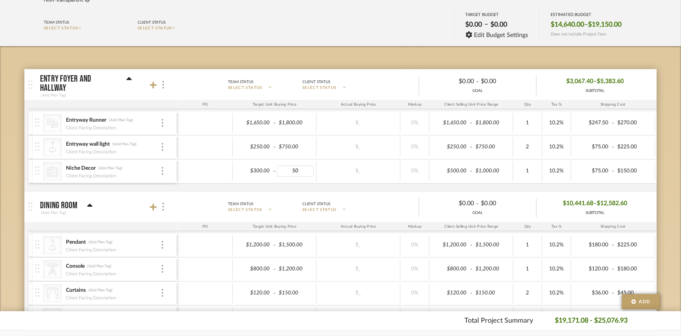
type input "500"
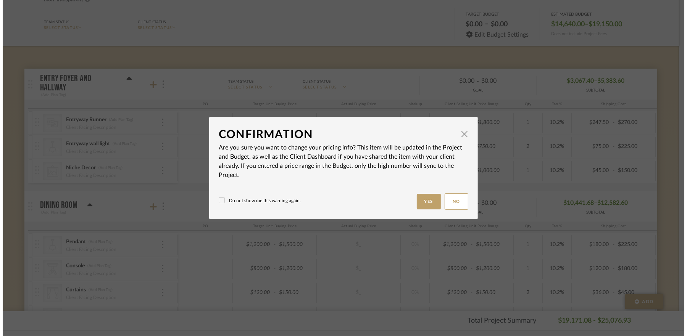
scroll to position [0, 0]
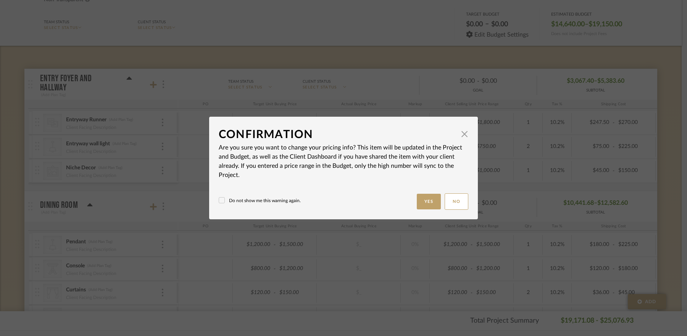
click at [20, 176] on body "Chrome Web Clipper Import Pinterest Support All Projects Library Inspiration Up…" at bounding box center [340, 87] width 681 height 336
click at [385, 198] on button "Yes" at bounding box center [429, 202] width 24 height 16
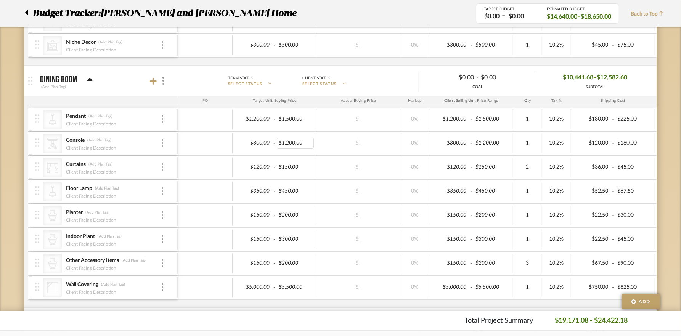
scroll to position [213, 0]
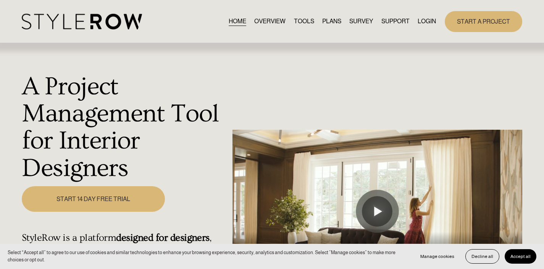
click at [425, 20] on link "LOGIN" at bounding box center [426, 21] width 18 height 10
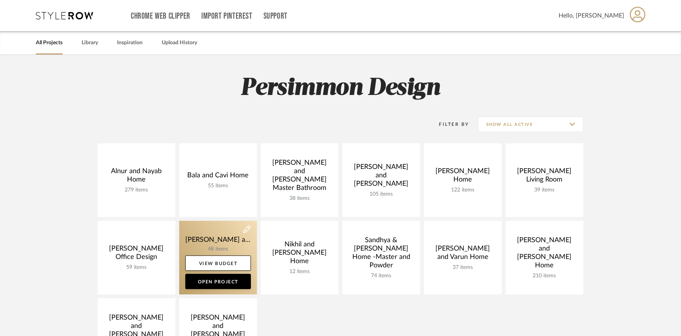
click at [220, 240] on link at bounding box center [218, 258] width 78 height 74
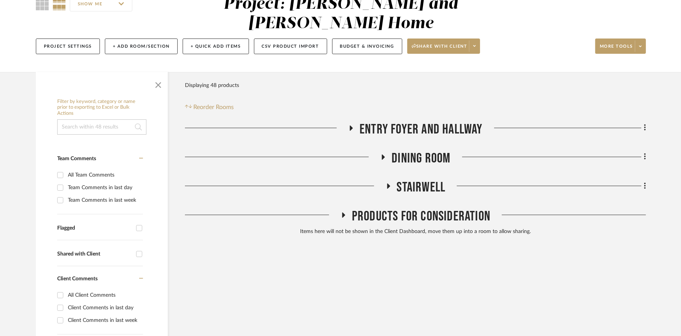
scroll to position [82, 0]
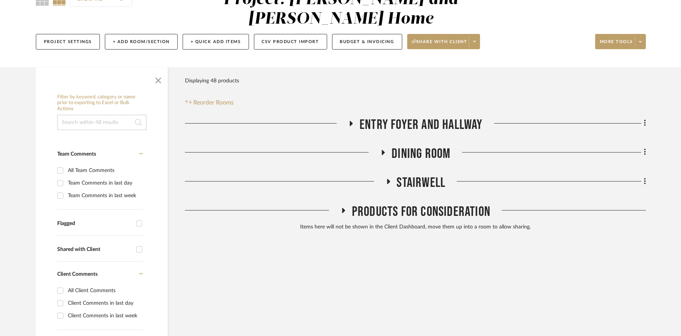
click at [350, 121] on icon at bounding box center [351, 123] width 3 height 5
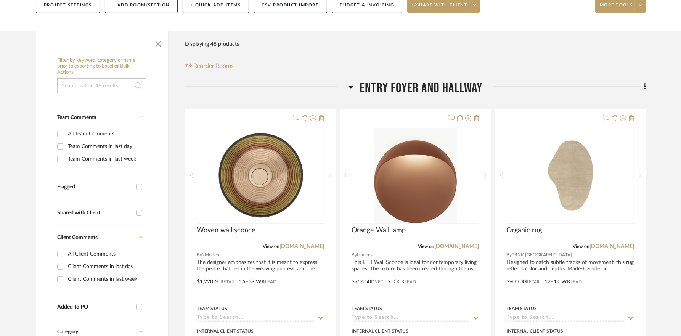
scroll to position [121, 0]
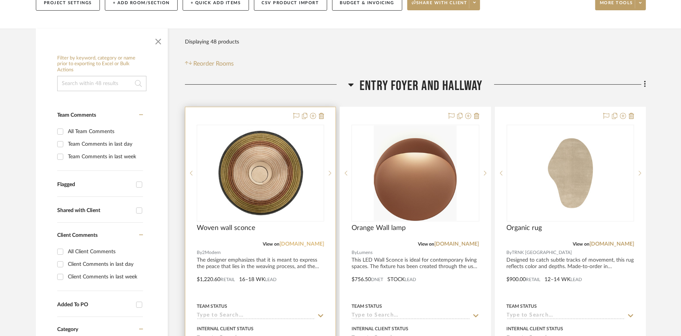
click at [308, 242] on link "[DOMAIN_NAME]" at bounding box center [302, 244] width 45 height 5
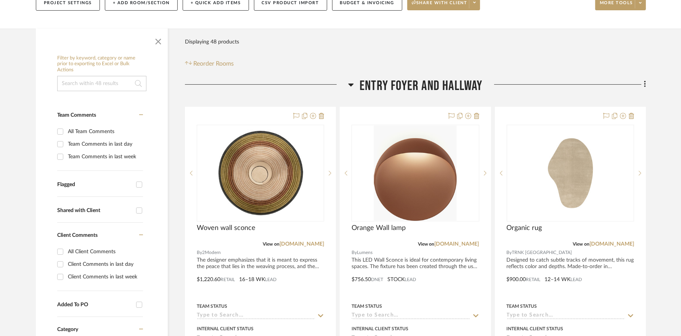
click at [352, 80] on icon at bounding box center [351, 84] width 6 height 9
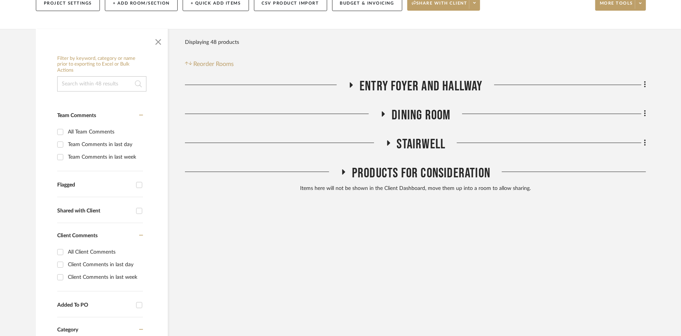
scroll to position [119, 0]
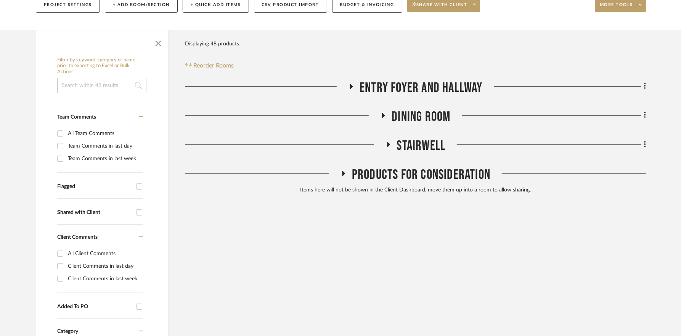
click at [382, 113] on icon at bounding box center [383, 116] width 9 height 6
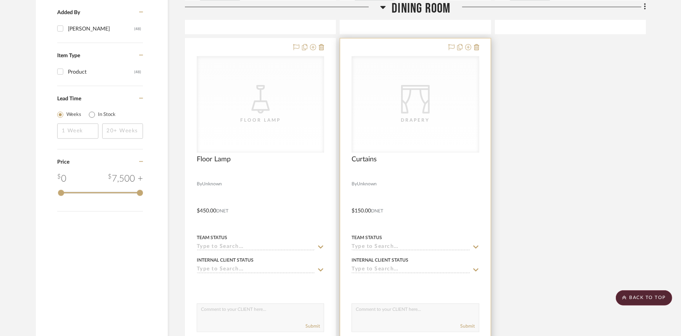
scroll to position [1069, 0]
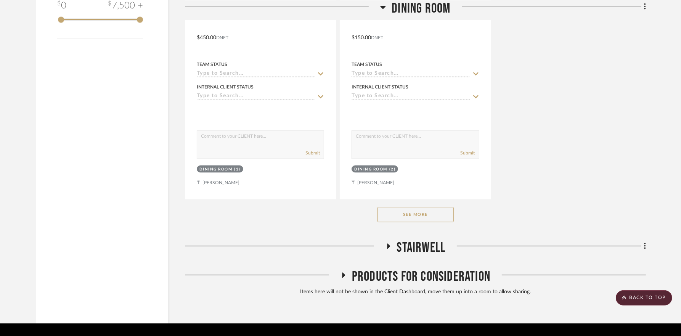
click at [428, 207] on button "See More" at bounding box center [416, 214] width 76 height 15
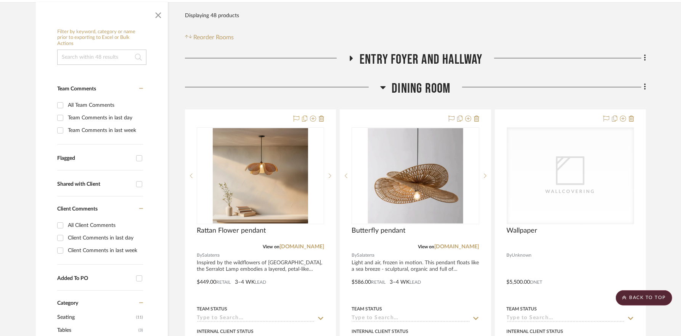
scroll to position [0, 0]
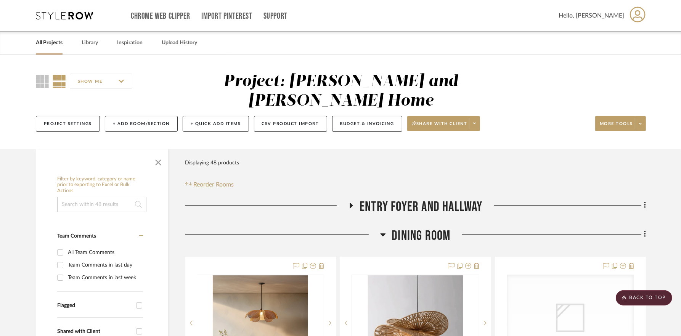
click at [380, 230] on icon at bounding box center [383, 234] width 6 height 9
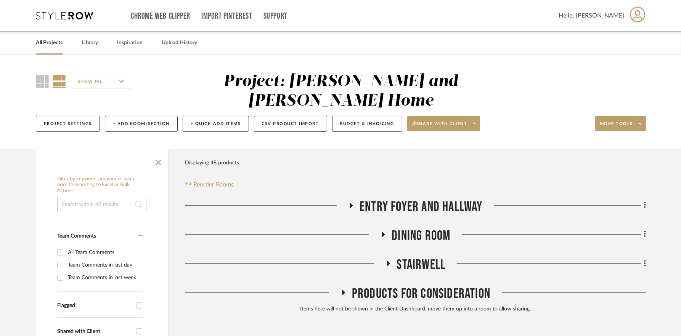
click at [347, 203] on icon at bounding box center [351, 206] width 9 height 6
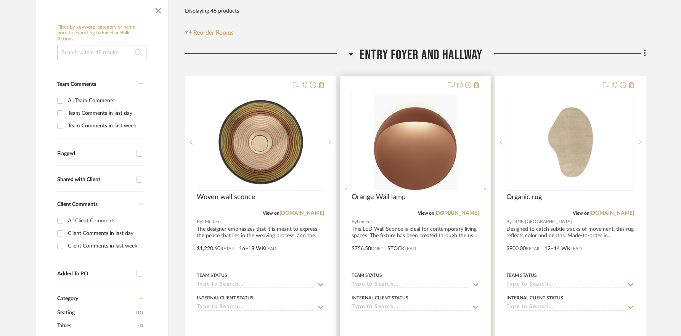
scroll to position [155, 0]
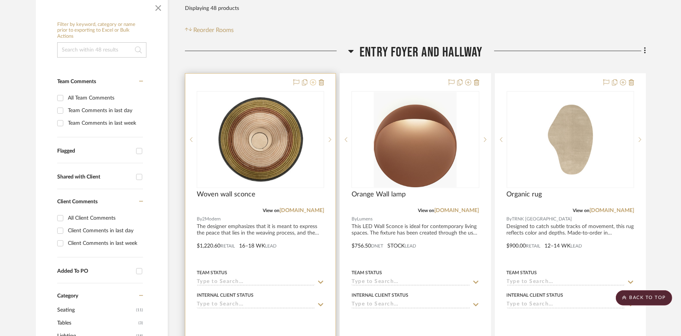
click at [313, 79] on icon at bounding box center [313, 82] width 6 height 6
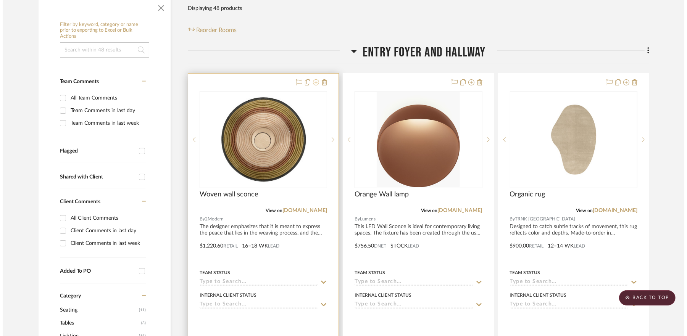
scroll to position [0, 0]
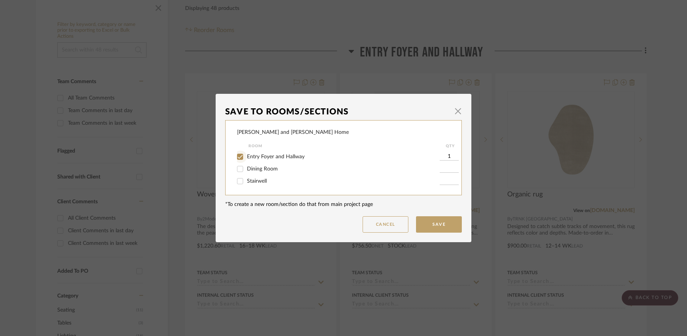
click at [238, 157] on input "Entry Foyer and Hallway" at bounding box center [240, 157] width 12 height 12
checkbox input "false"
click at [433, 225] on button "Save" at bounding box center [439, 224] width 46 height 16
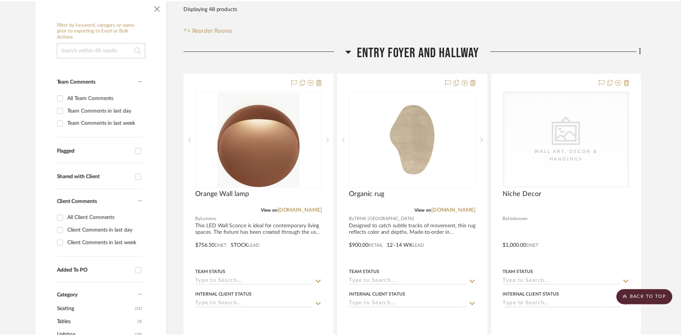
scroll to position [155, 0]
